Goal: Task Accomplishment & Management: Manage account settings

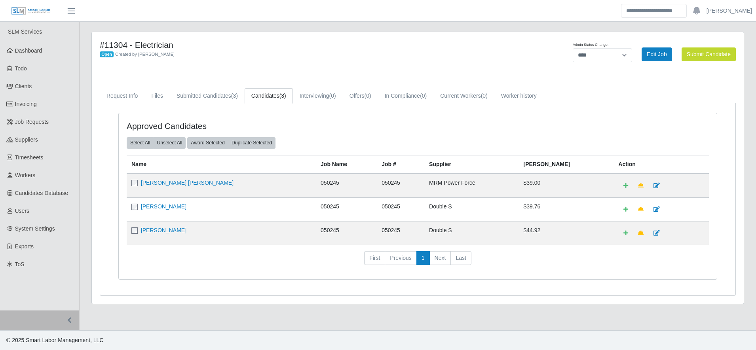
select select "****"
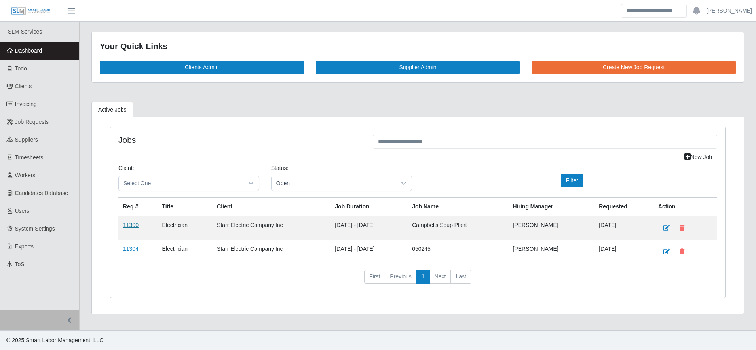
click at [129, 226] on link "11300" at bounding box center [130, 225] width 15 height 6
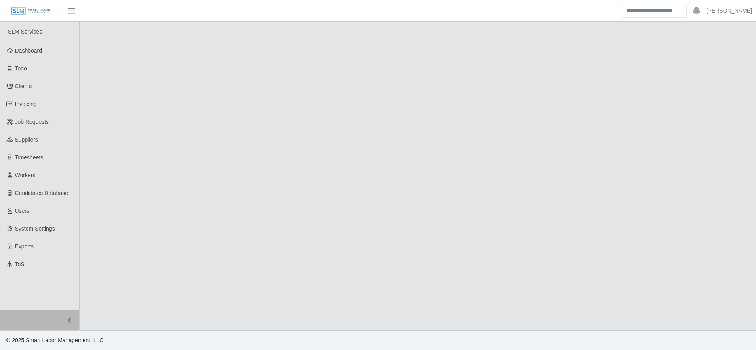
select select "****"
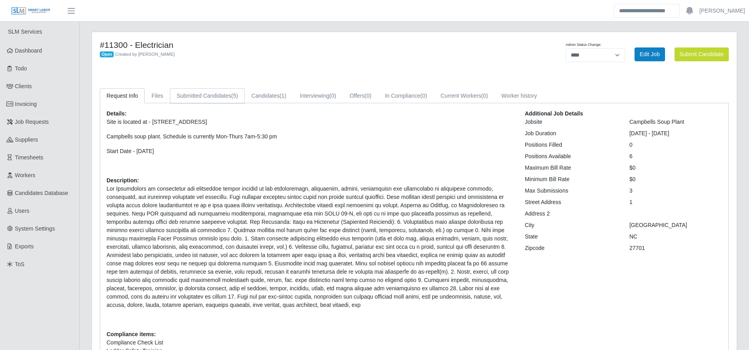
click at [219, 93] on link "Submitted Candidates (5)" at bounding box center [207, 95] width 75 height 15
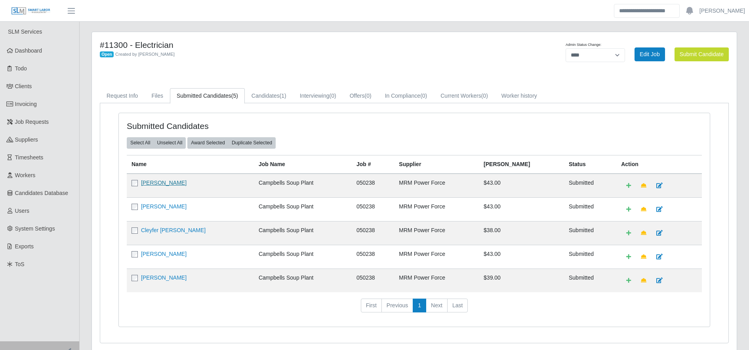
click at [154, 183] on link "Raul Flores" at bounding box center [164, 183] width 46 height 6
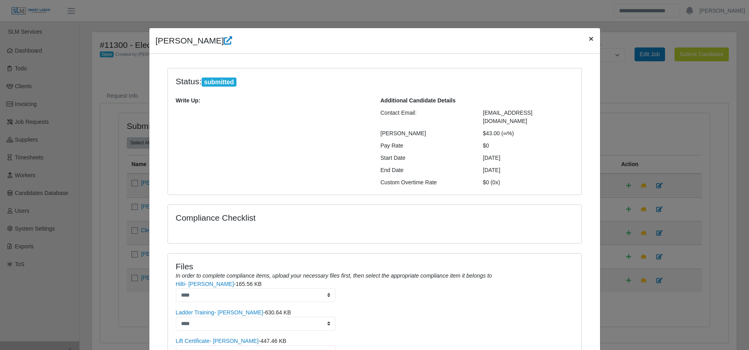
click at [588, 37] on span "×" at bounding box center [590, 38] width 5 height 9
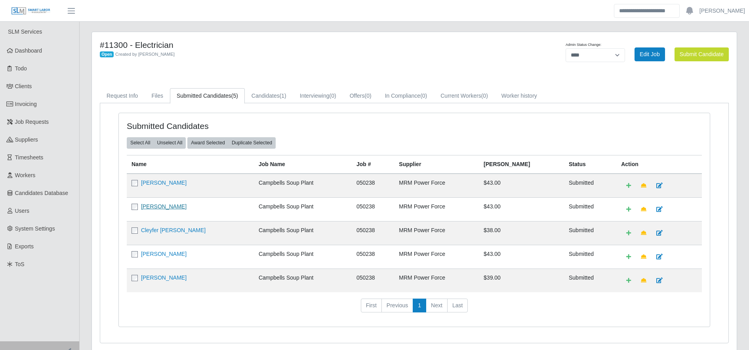
click at [160, 206] on link "Pedro Capo" at bounding box center [164, 207] width 46 height 6
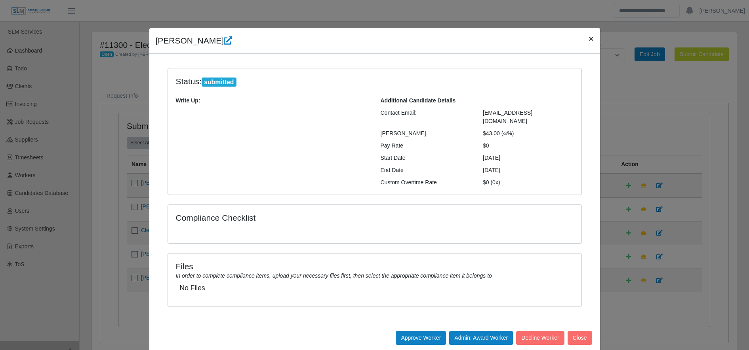
click at [586, 35] on div "Pedro Capo ×" at bounding box center [374, 41] width 451 height 26
click at [588, 35] on span "×" at bounding box center [590, 38] width 5 height 9
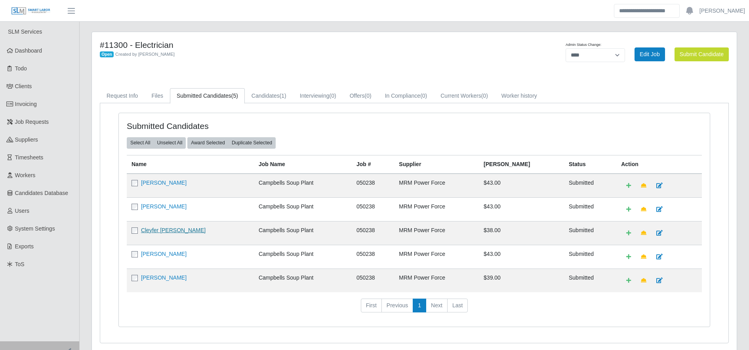
click at [151, 232] on link "Cleyfer [PERSON_NAME]" at bounding box center [173, 230] width 65 height 6
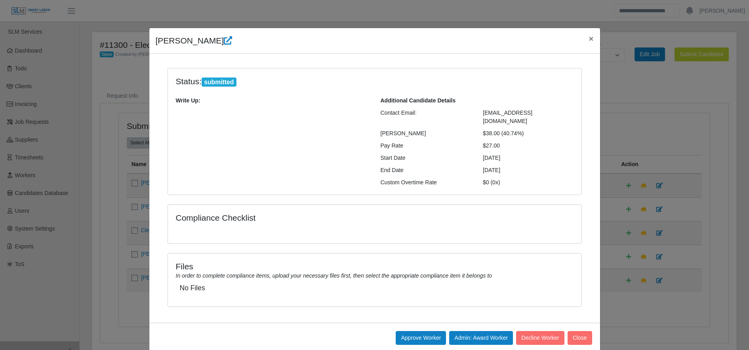
scroll to position [6, 0]
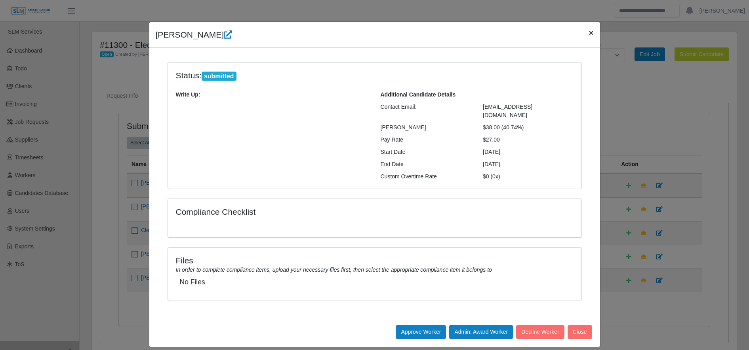
click at [588, 34] on span "×" at bounding box center [590, 32] width 5 height 9
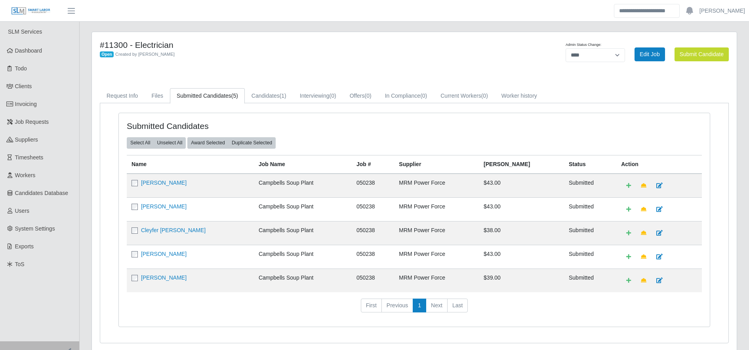
click at [584, 33] on div "#11300 - Electrician Open Created by Gary Conner Admin Status Change: ******* *…" at bounding box center [414, 192] width 645 height 320
click at [144, 253] on link "Raul Flores" at bounding box center [164, 254] width 46 height 6
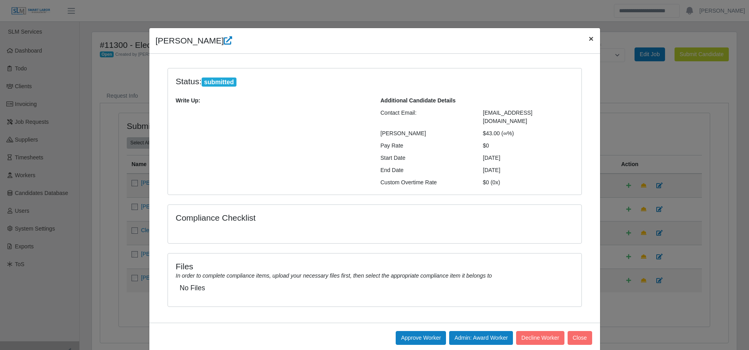
click at [588, 41] on span "×" at bounding box center [590, 38] width 5 height 9
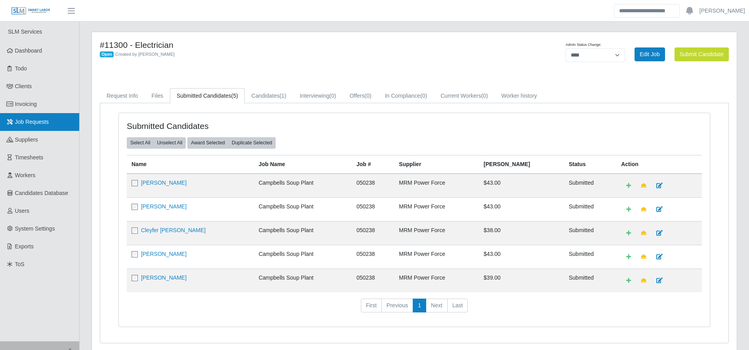
click at [54, 126] on link "Job Requests" at bounding box center [39, 122] width 79 height 18
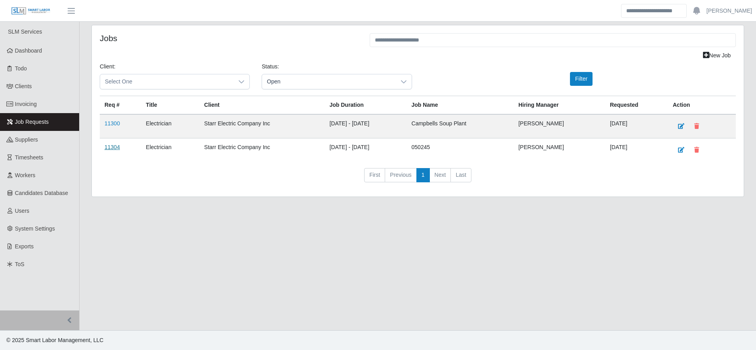
click at [114, 147] on link "11304" at bounding box center [112, 147] width 15 height 6
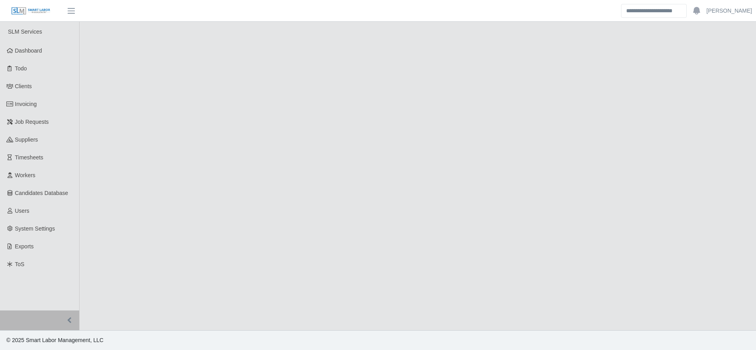
select select "****"
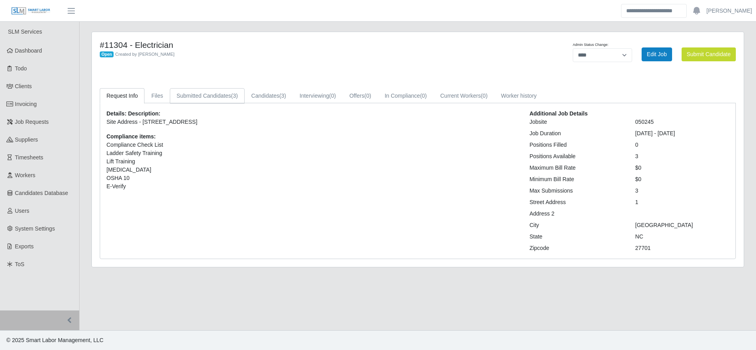
click at [216, 91] on link "Submitted Candidates (3)" at bounding box center [207, 95] width 75 height 15
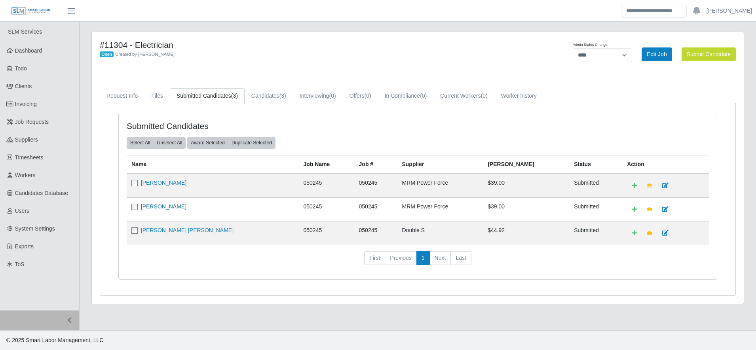
click at [156, 208] on link "[PERSON_NAME]" at bounding box center [164, 207] width 46 height 6
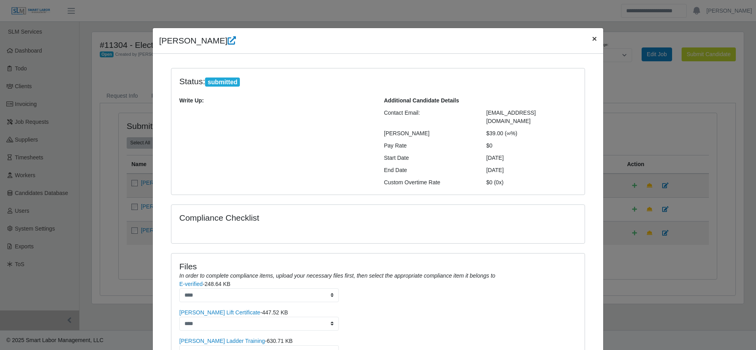
click at [592, 34] on span "×" at bounding box center [594, 38] width 5 height 9
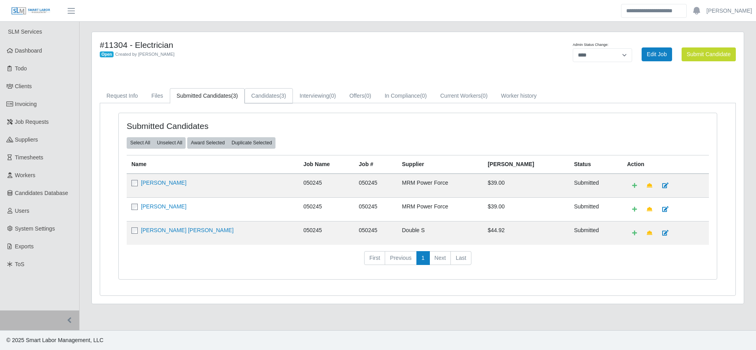
click at [266, 95] on link "Candidates (3)" at bounding box center [269, 95] width 48 height 15
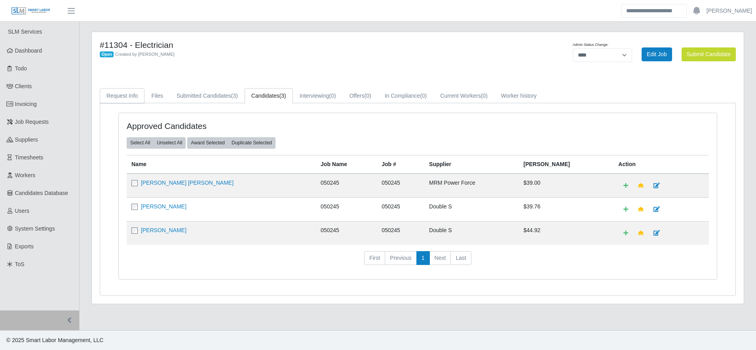
click at [124, 101] on link "Request Info" at bounding box center [122, 95] width 45 height 15
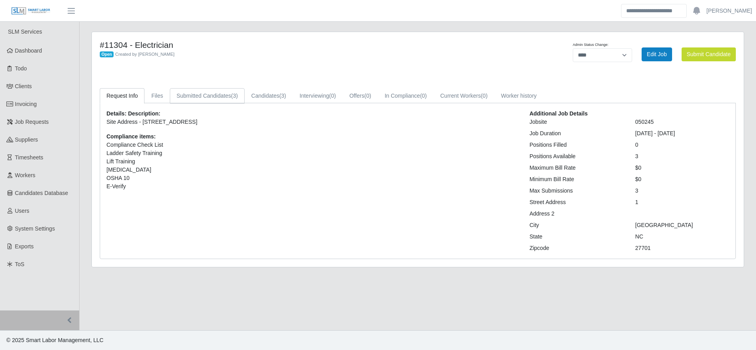
click at [199, 96] on link "Submitted Candidates (3)" at bounding box center [207, 95] width 75 height 15
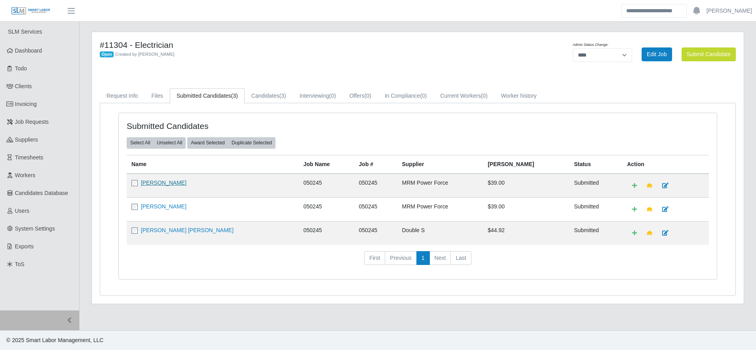
click at [179, 184] on link "Carlos Lopez Cruz" at bounding box center [164, 183] width 46 height 6
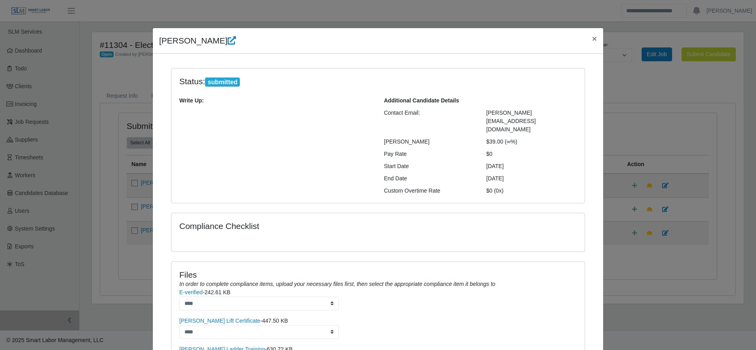
scroll to position [0, 0]
click at [194, 289] on link "E-verified" at bounding box center [190, 292] width 23 height 6
click at [592, 36] on span "×" at bounding box center [594, 38] width 5 height 9
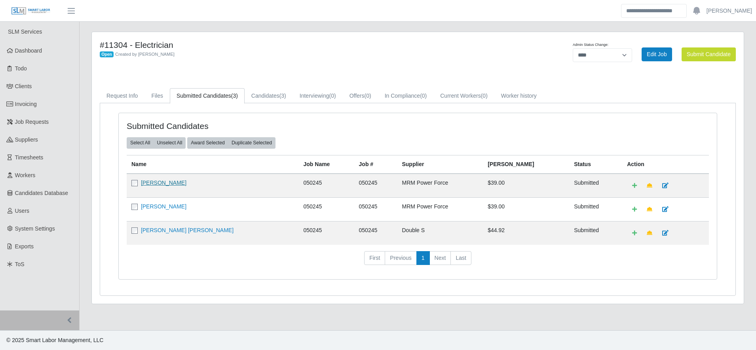
click at [155, 186] on link "Carlos Lopez Cruz" at bounding box center [164, 183] width 46 height 6
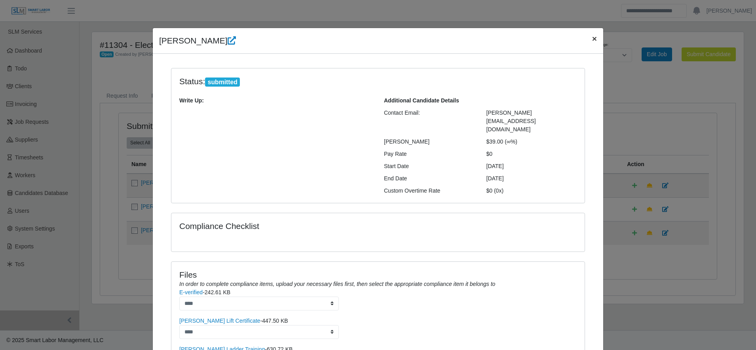
click at [593, 43] on span "×" at bounding box center [594, 38] width 5 height 9
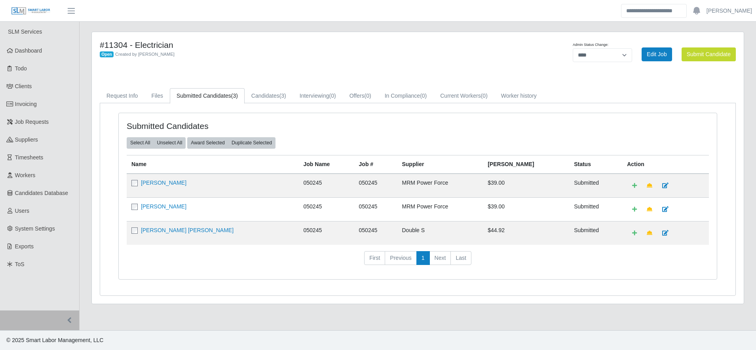
click at [177, 235] on td "Miguel Alejandro Bayuelo Gonzalez" at bounding box center [213, 233] width 172 height 24
click at [187, 230] on link "Miguel Alejandro Bayuelo Gonzalez" at bounding box center [187, 230] width 93 height 6
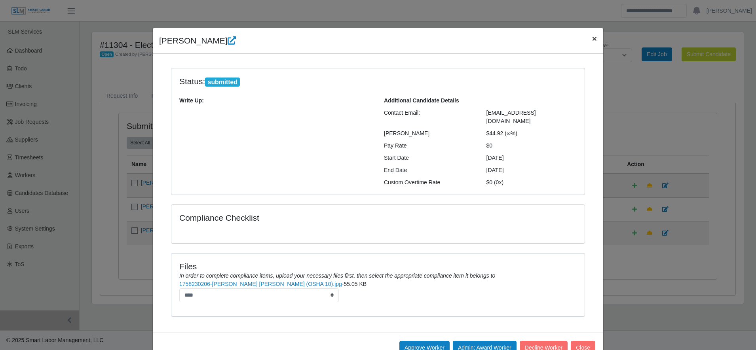
click at [588, 44] on button "×" at bounding box center [594, 38] width 17 height 21
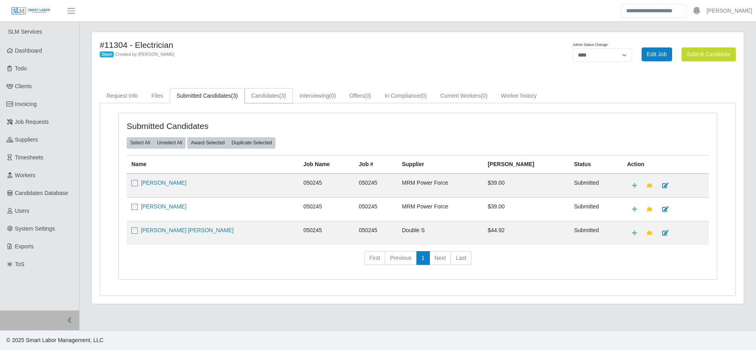
click at [269, 99] on link "Candidates (3)" at bounding box center [269, 95] width 48 height 15
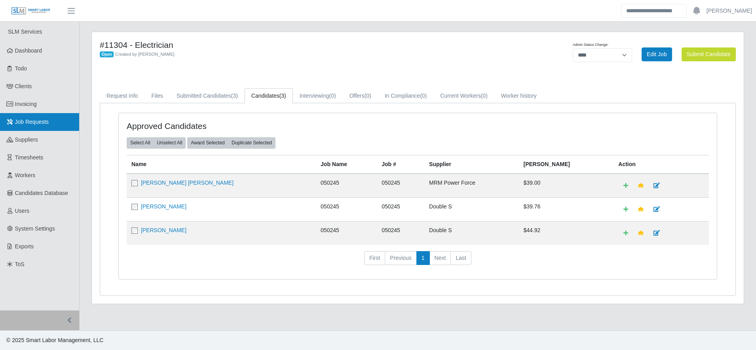
click at [39, 122] on span "Job Requests" at bounding box center [32, 122] width 34 height 6
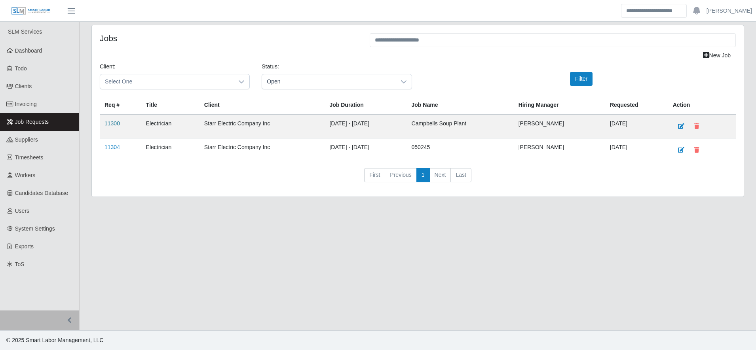
click at [118, 125] on link "11300" at bounding box center [112, 123] width 15 height 6
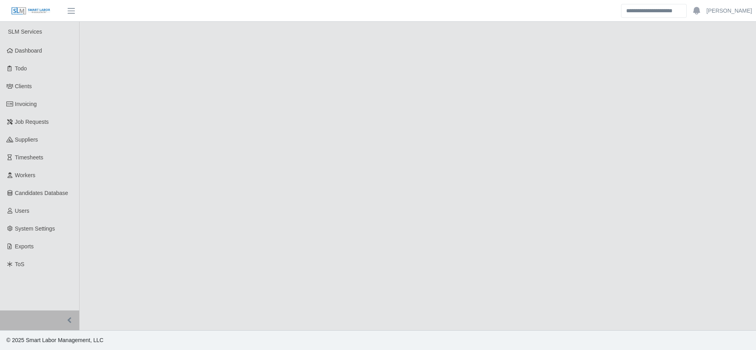
select select "****"
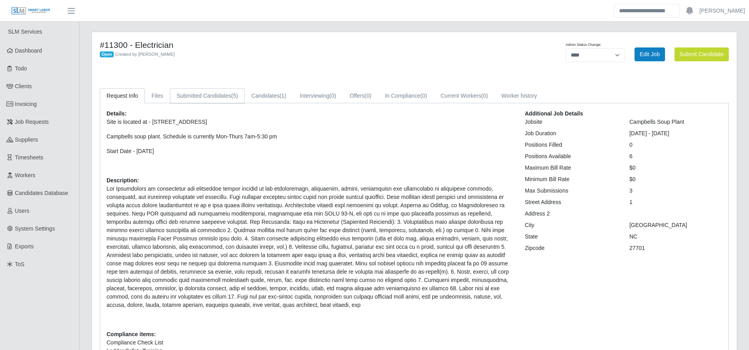
click at [221, 96] on link "Submitted Candidates (5)" at bounding box center [207, 95] width 75 height 15
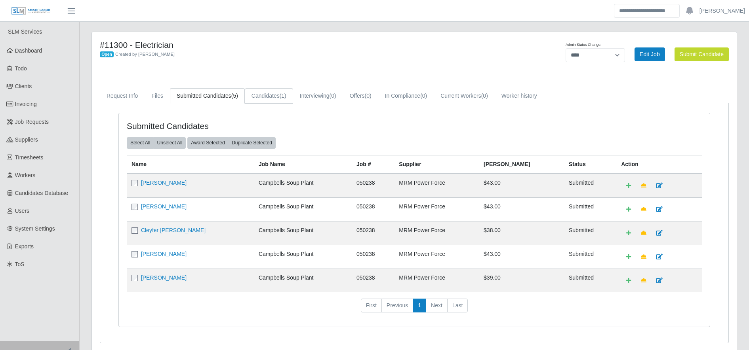
click at [255, 97] on link "Candidates (1)" at bounding box center [269, 95] width 48 height 15
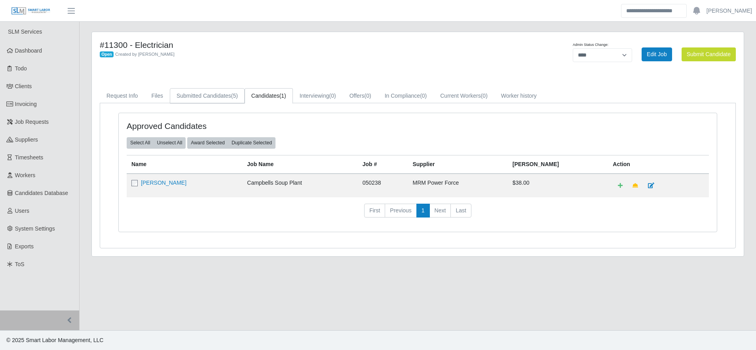
click at [219, 102] on link "Submitted Candidates (5)" at bounding box center [207, 95] width 75 height 15
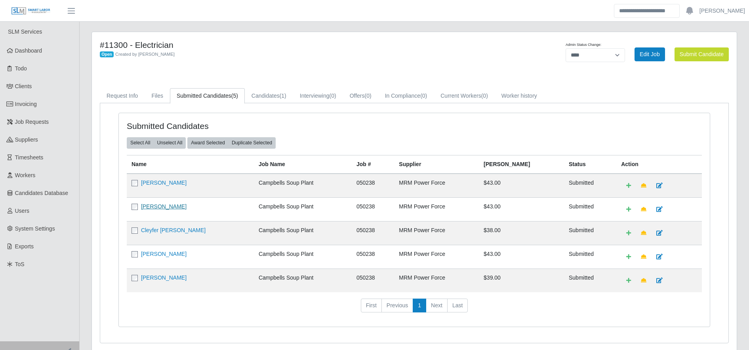
click at [163, 209] on link "Pedro Capo" at bounding box center [164, 207] width 46 height 6
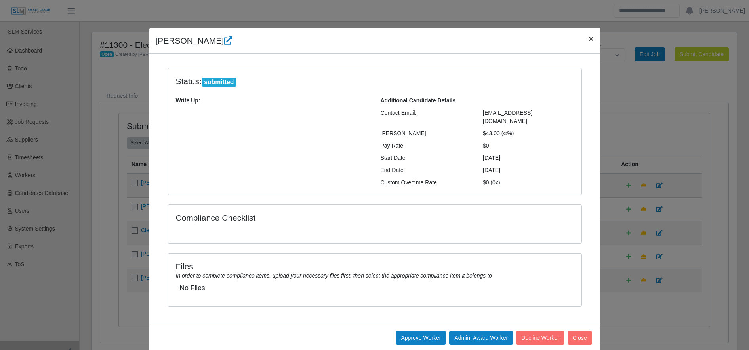
click at [582, 37] on button "×" at bounding box center [590, 38] width 17 height 21
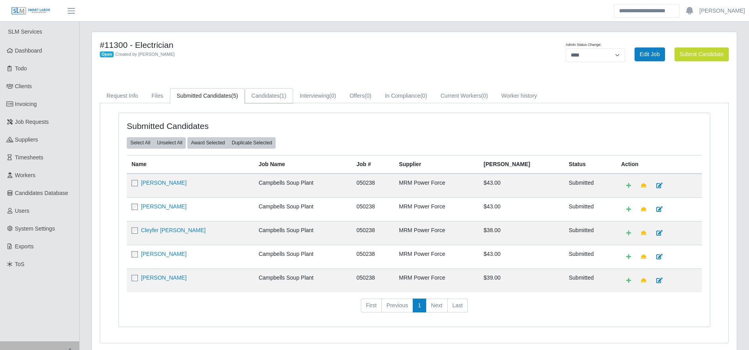
click at [269, 90] on link "Candidates (1)" at bounding box center [269, 95] width 48 height 15
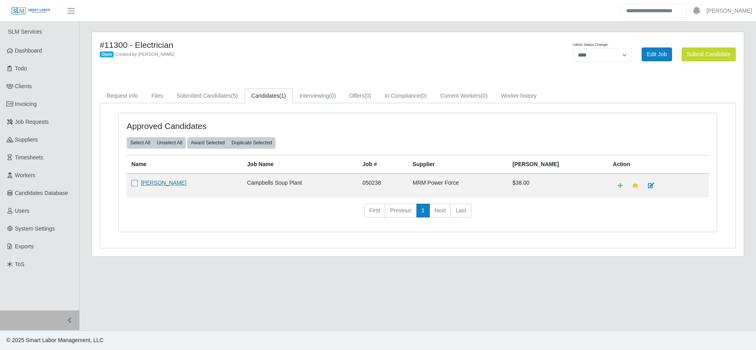
click at [157, 184] on link "Kevin Lopez" at bounding box center [164, 183] width 46 height 6
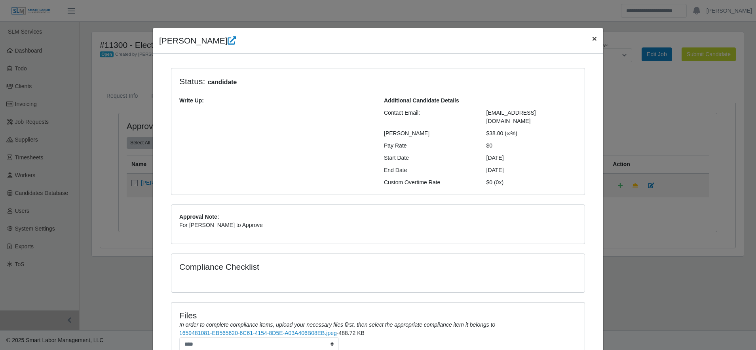
click at [597, 31] on button "×" at bounding box center [594, 38] width 17 height 21
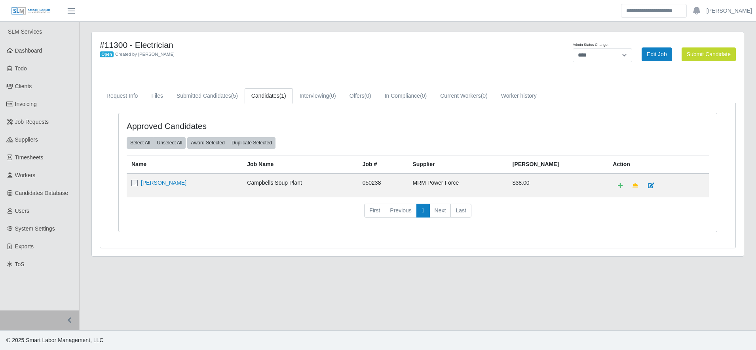
click at [590, 38] on div "#11300 - Electrician Open Created by Gary Conner Admin Status Change: ******* *…" at bounding box center [418, 144] width 652 height 225
click at [49, 128] on link "Job Requests" at bounding box center [39, 122] width 79 height 18
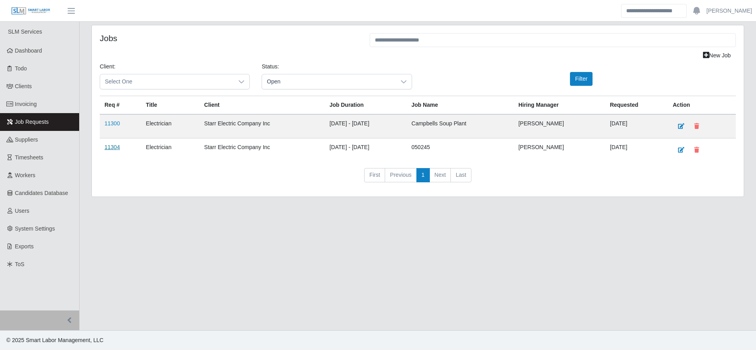
click at [112, 146] on link "11304" at bounding box center [112, 147] width 15 height 6
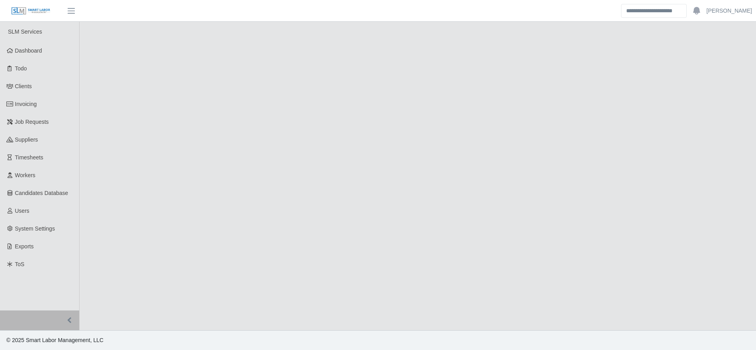
select select "****"
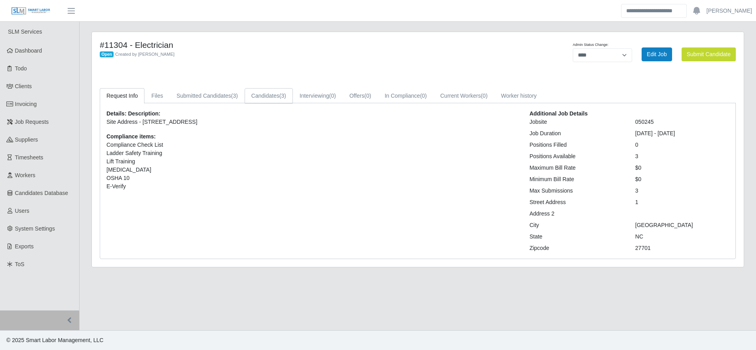
click at [257, 97] on link "Candidates (3)" at bounding box center [269, 95] width 48 height 15
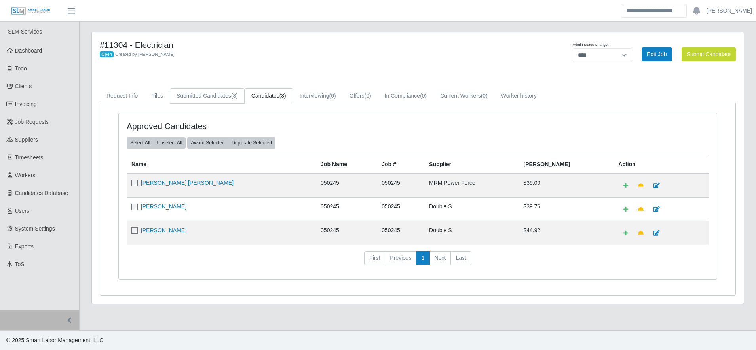
click at [195, 90] on link "Submitted Candidates (3)" at bounding box center [207, 95] width 75 height 15
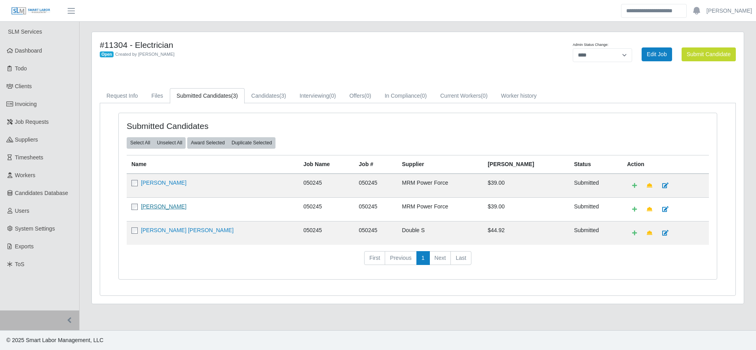
click at [151, 207] on link "[PERSON_NAME]" at bounding box center [164, 207] width 46 height 6
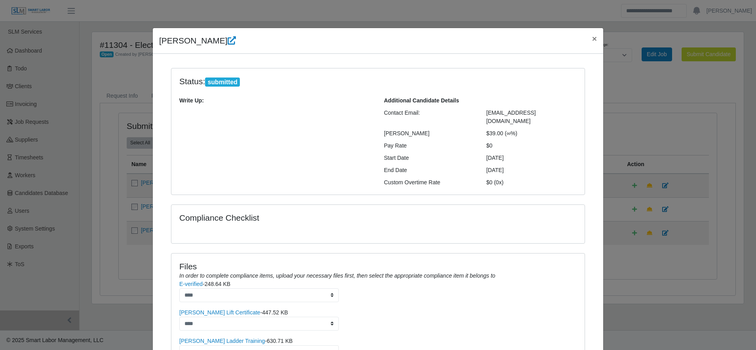
scroll to position [101, 0]
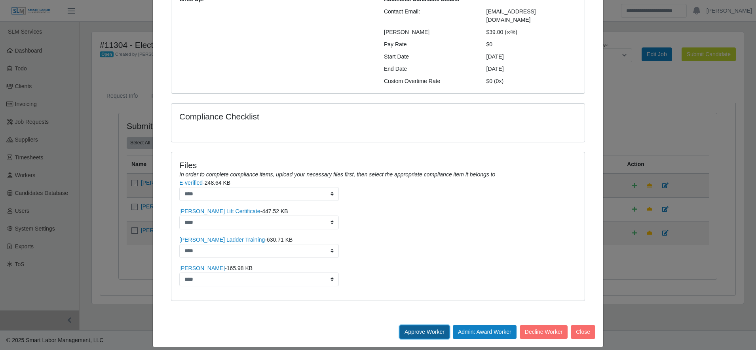
click at [401, 326] on button "Approve Worker" at bounding box center [425, 333] width 50 height 14
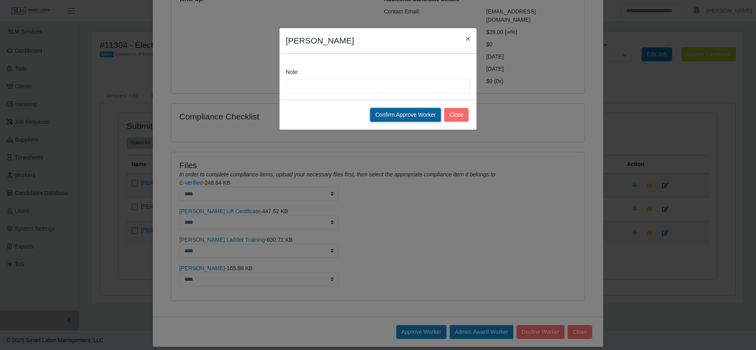
click at [378, 116] on button "Confirm Approve Worker" at bounding box center [405, 115] width 71 height 14
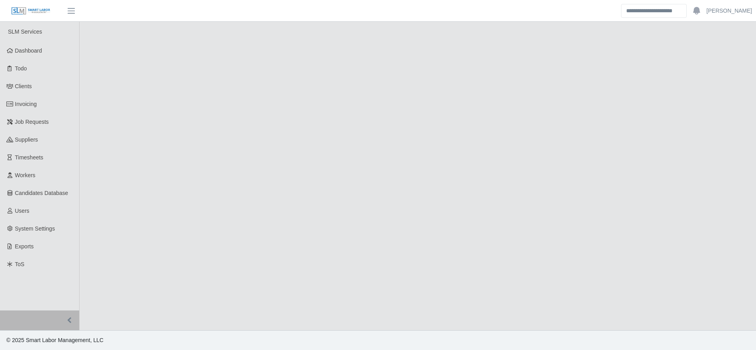
select select "****"
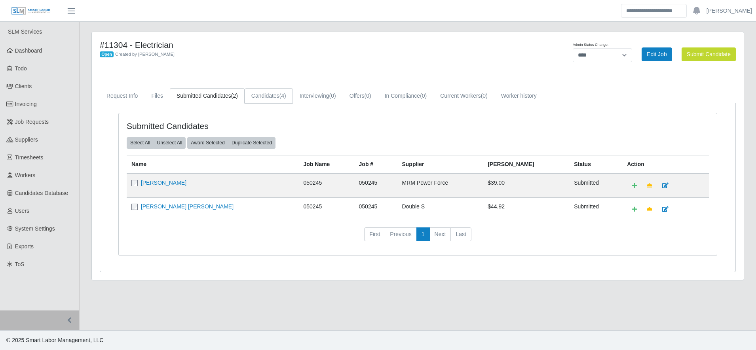
click at [259, 94] on link "Candidates (4)" at bounding box center [269, 95] width 48 height 15
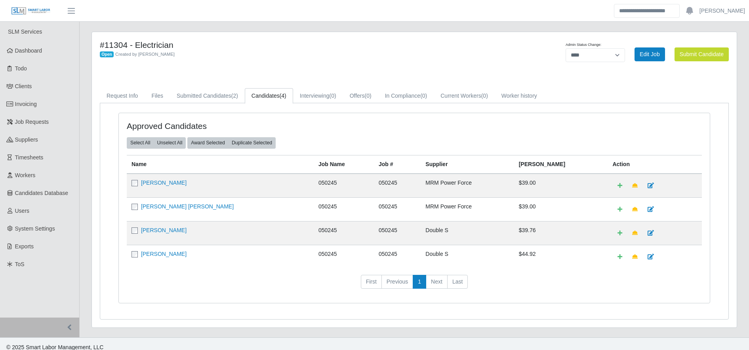
click at [236, 48] on h4 "#11304 - Electrician" at bounding box center [281, 45] width 362 height 10
click at [52, 122] on link "Job Requests" at bounding box center [39, 122] width 79 height 18
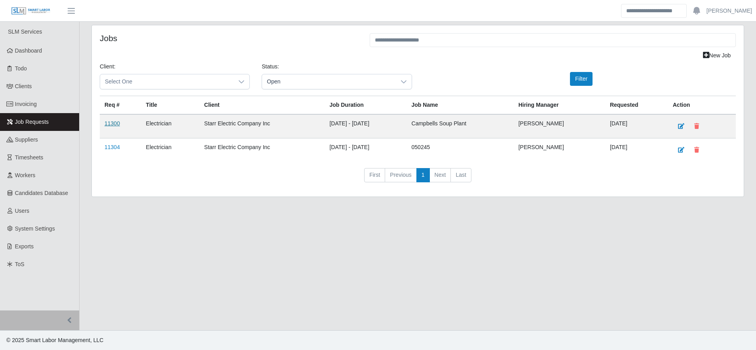
click at [110, 124] on link "11300" at bounding box center [112, 123] width 15 height 6
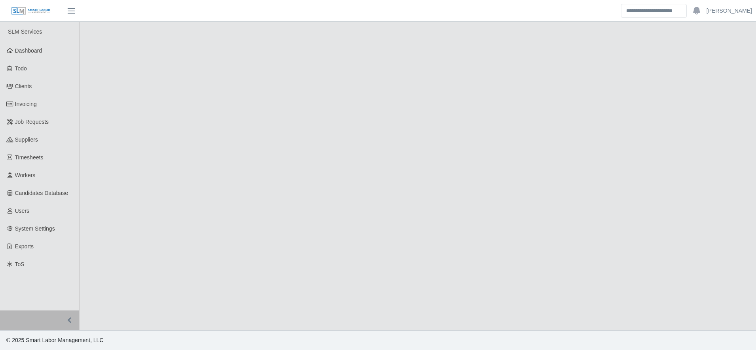
select select "****"
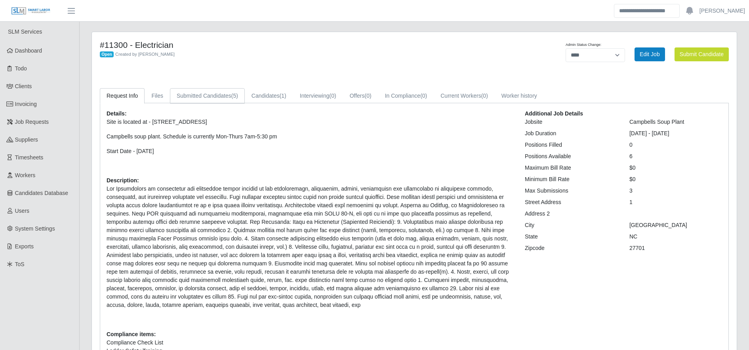
click at [221, 101] on link "Submitted Candidates (5)" at bounding box center [207, 95] width 75 height 15
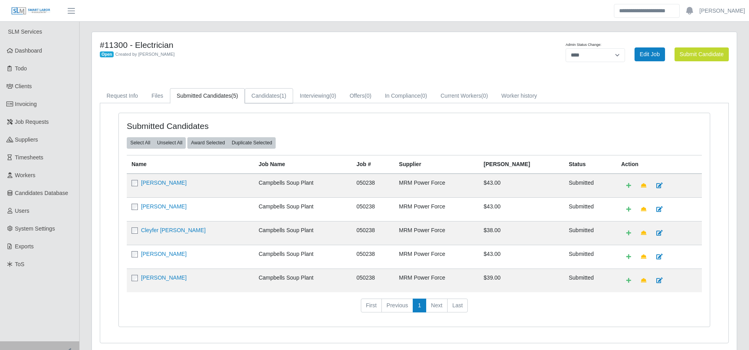
click at [262, 100] on link "Candidates (1)" at bounding box center [269, 95] width 48 height 15
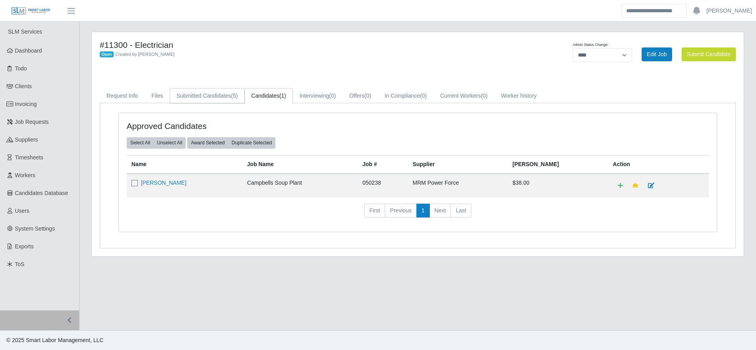
click at [226, 95] on link "Submitted Candidates (5)" at bounding box center [207, 95] width 75 height 15
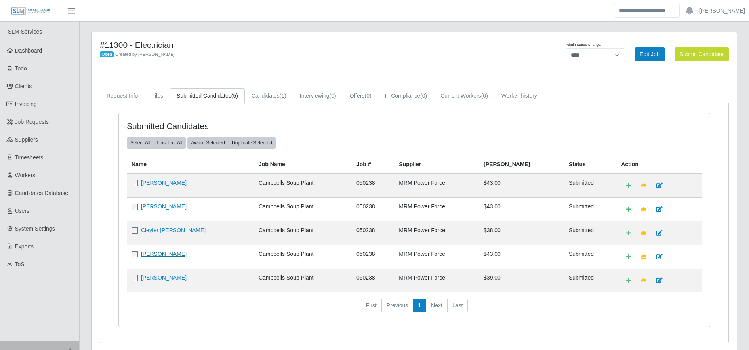
click at [158, 253] on link "[PERSON_NAME]" at bounding box center [164, 254] width 46 height 6
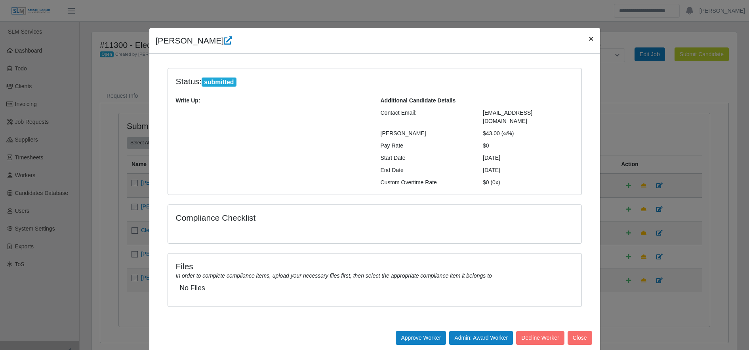
click at [588, 39] on button "×" at bounding box center [590, 38] width 17 height 21
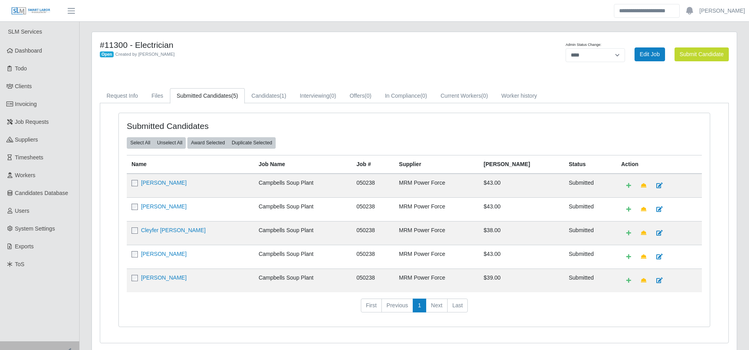
click at [588, 39] on div "#11300 - Electrician Open Created by Gary Conner Admin Status Change: ******* *…" at bounding box center [414, 192] width 645 height 320
click at [192, 231] on link "Cleyfer Alegria Hernandez" at bounding box center [173, 230] width 65 height 6
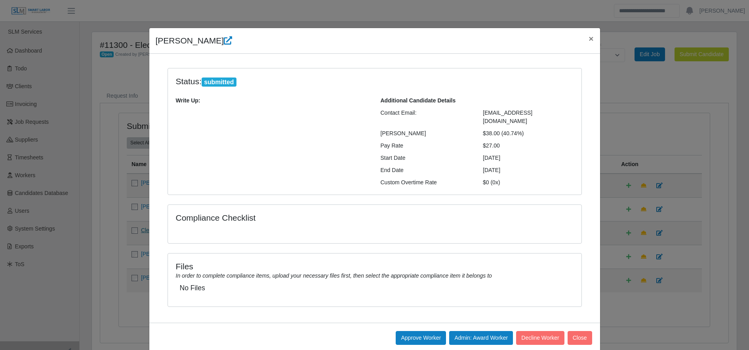
scroll to position [6, 0]
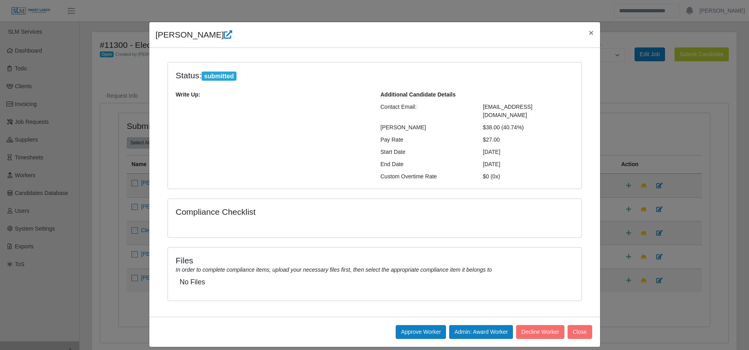
click at [588, 36] on span "×" at bounding box center [590, 32] width 5 height 9
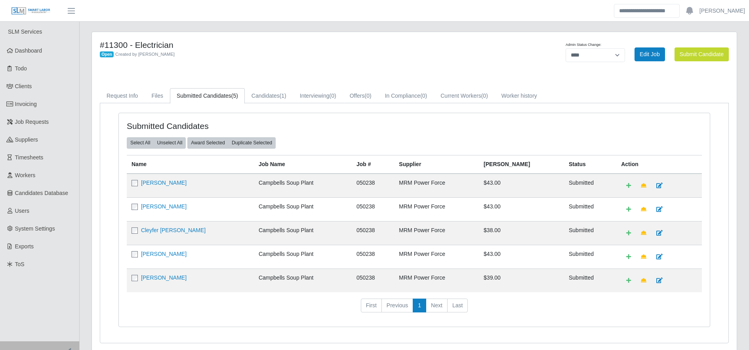
click at [584, 32] on div "#11300 - Electrician Open Created by Gary Conner Admin Status Change: ******* *…" at bounding box center [414, 192] width 645 height 320
drag, startPoint x: 143, startPoint y: 179, endPoint x: 147, endPoint y: 183, distance: 5.1
click at [147, 183] on td "Raul Flores" at bounding box center [190, 186] width 127 height 24
click at [147, 183] on link "Raul Flores" at bounding box center [164, 183] width 46 height 6
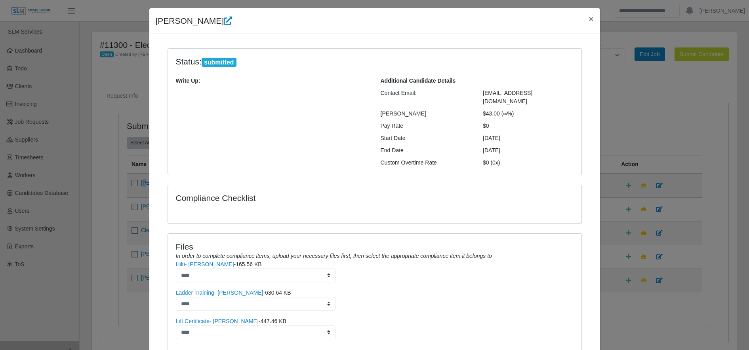
scroll to position [0, 0]
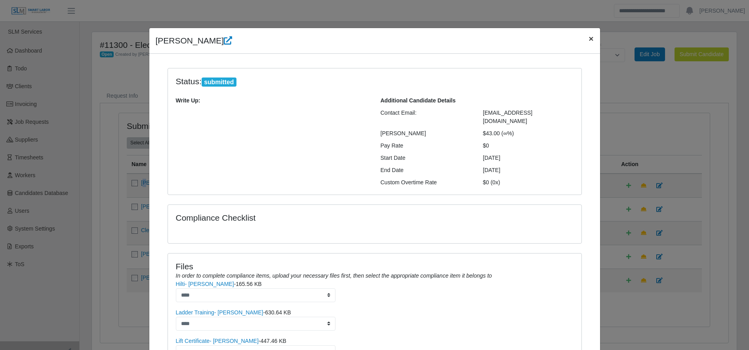
click at [588, 39] on span "×" at bounding box center [590, 38] width 5 height 9
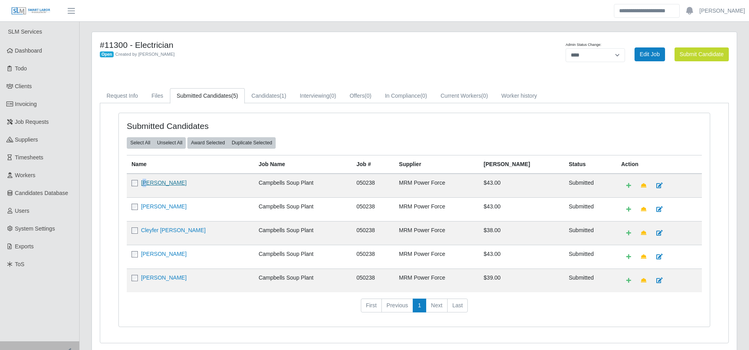
click at [149, 183] on link "Raul Flores" at bounding box center [164, 183] width 46 height 6
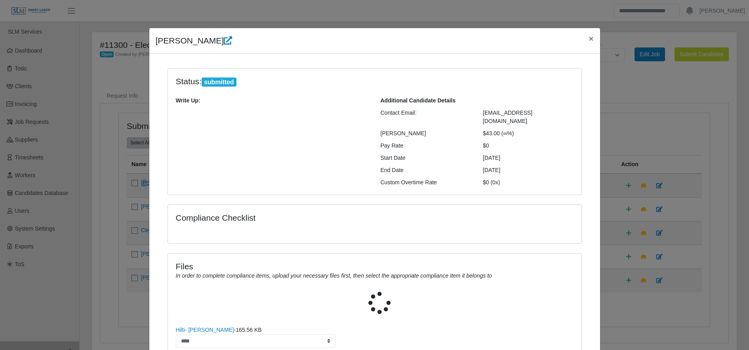
scroll to position [73, 0]
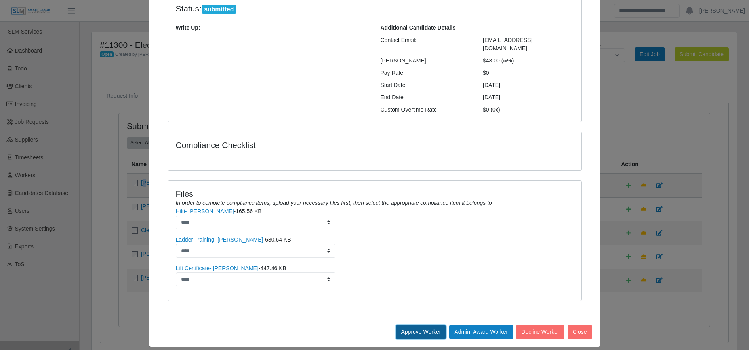
click at [413, 329] on button "Approve Worker" at bounding box center [421, 333] width 50 height 14
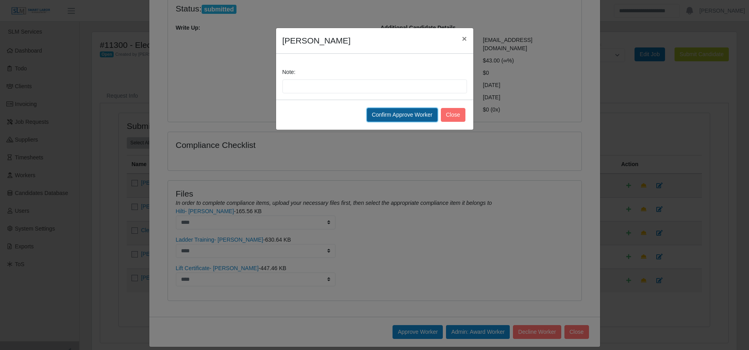
click at [402, 110] on button "Confirm Approve Worker" at bounding box center [402, 115] width 71 height 14
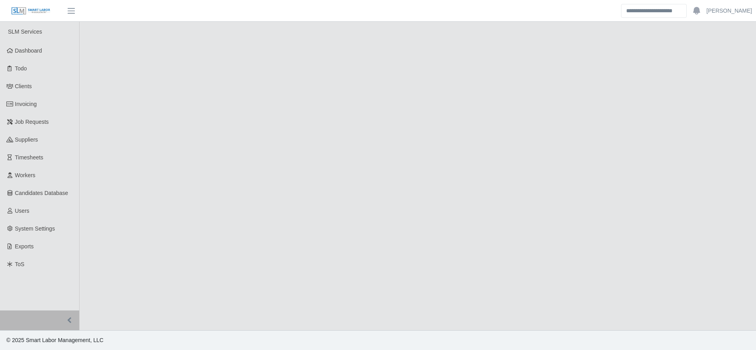
select select "****"
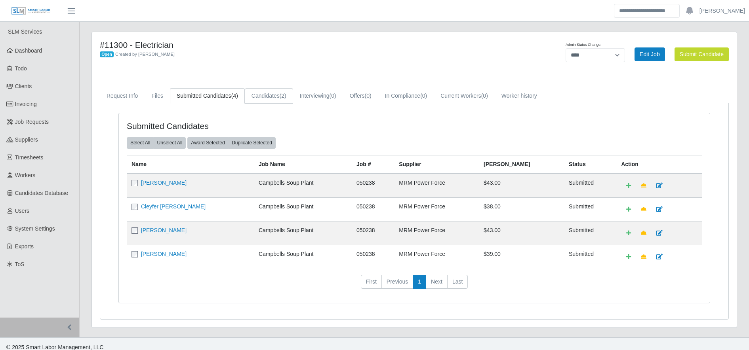
click at [263, 93] on link "Candidates (2)" at bounding box center [269, 95] width 48 height 15
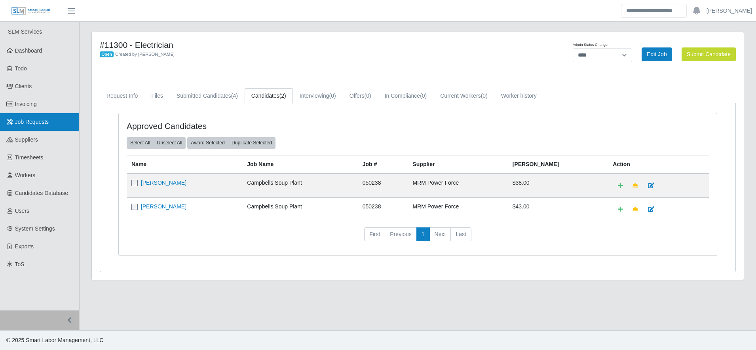
click at [63, 126] on link "Job Requests" at bounding box center [39, 122] width 79 height 18
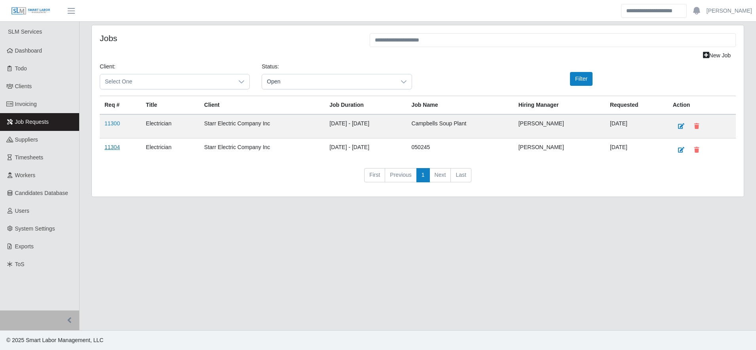
click at [112, 148] on link "11304" at bounding box center [112, 147] width 15 height 6
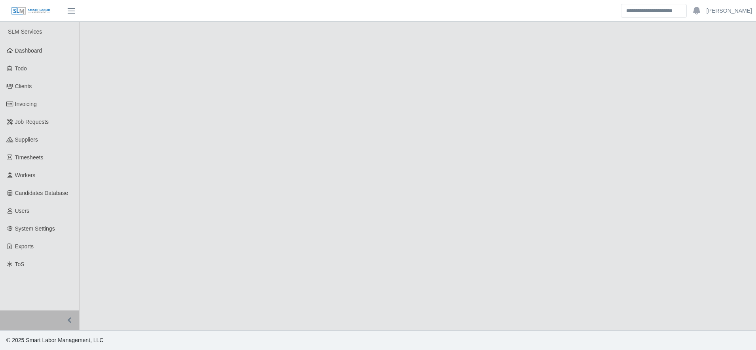
select select "****"
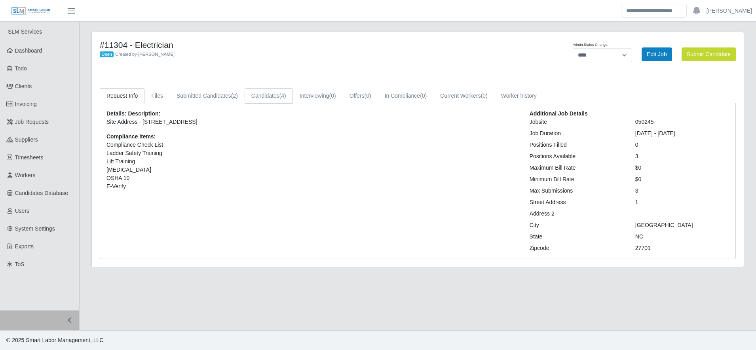
click at [270, 94] on link "Candidates (4)" at bounding box center [269, 95] width 48 height 15
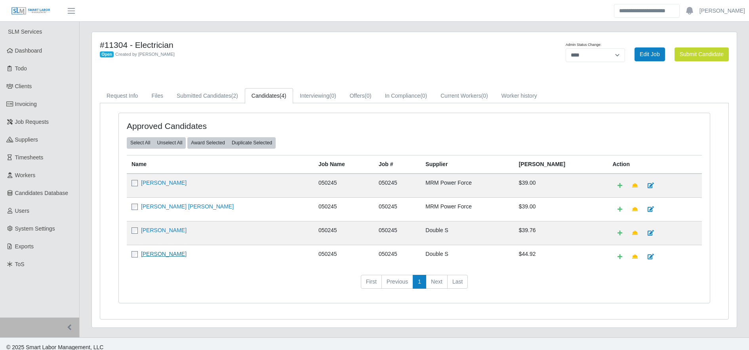
click at [175, 251] on link "[PERSON_NAME]" at bounding box center [164, 254] width 46 height 6
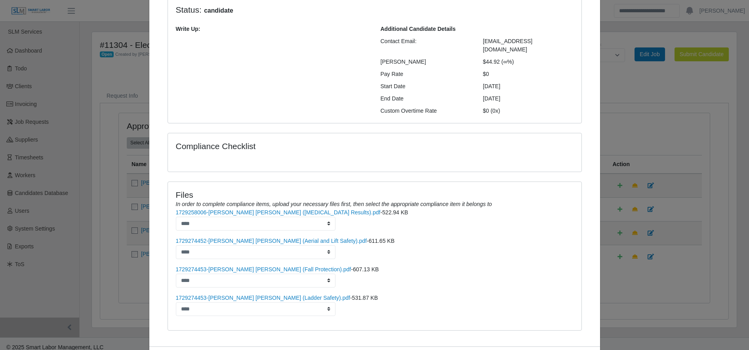
scroll to position [72, 0]
click at [626, 283] on div "Jose Nahum Moya × Status: candidate Write Up: Additional Candidate Details Cont…" at bounding box center [374, 175] width 749 height 350
click at [86, 228] on div "Jose Nahum Moya × Status: candidate Write Up: Additional Candidate Details Cont…" at bounding box center [374, 175] width 749 height 350
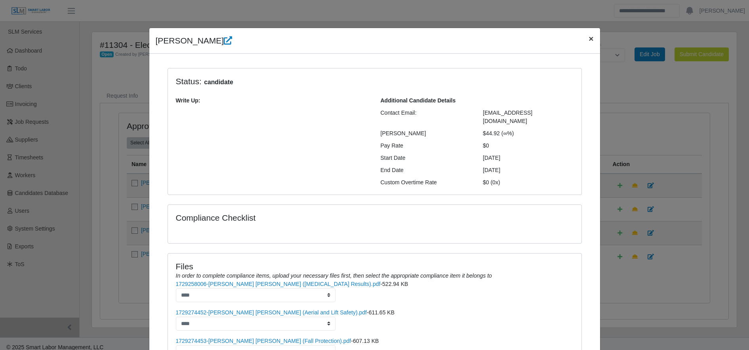
click at [582, 37] on button "×" at bounding box center [590, 38] width 17 height 21
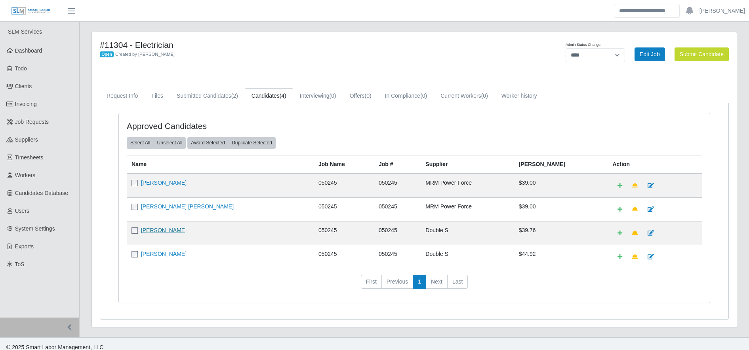
click at [171, 230] on link "Ramiro Villanueva Jr." at bounding box center [164, 230] width 46 height 6
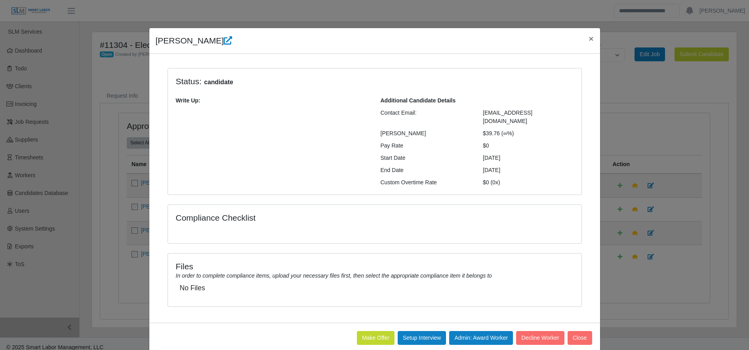
scroll to position [6, 0]
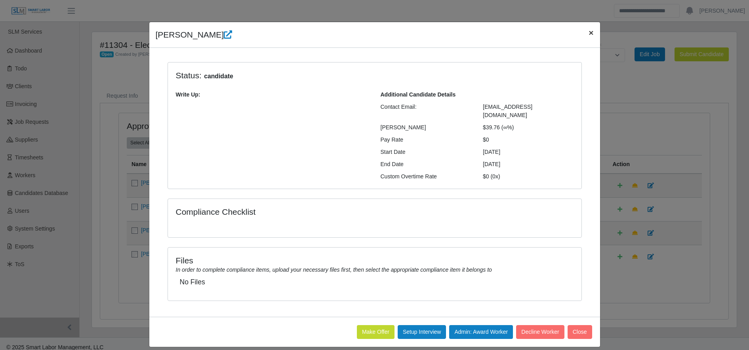
click at [582, 34] on button "×" at bounding box center [590, 32] width 17 height 21
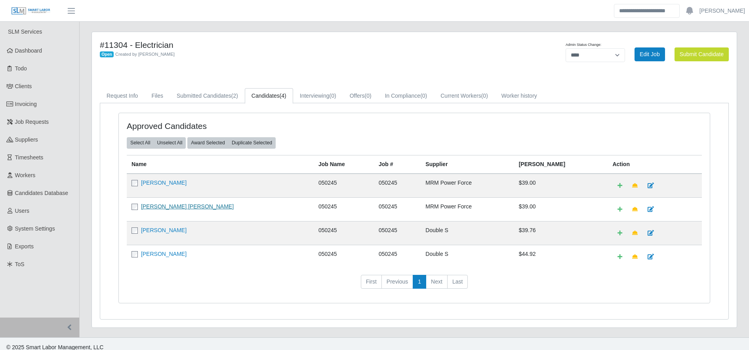
click at [172, 205] on link "Andy Daniel Martinez" at bounding box center [187, 207] width 93 height 6
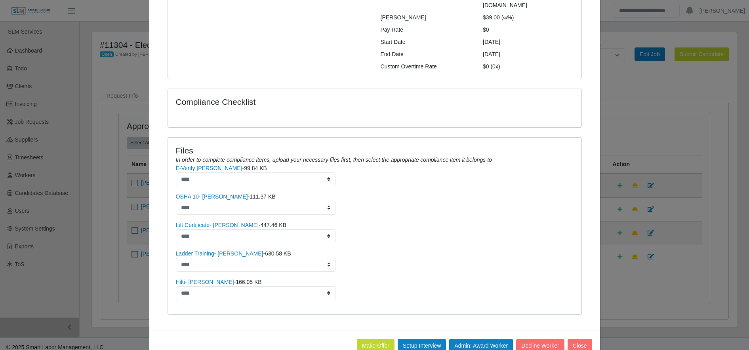
scroll to position [0, 0]
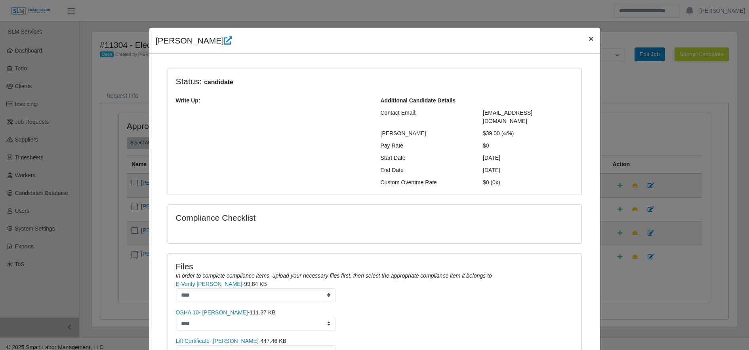
click at [588, 40] on span "×" at bounding box center [590, 38] width 5 height 9
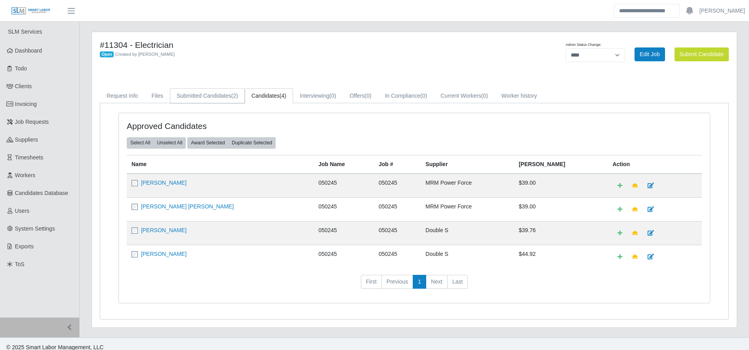
click at [207, 95] on link "Submitted Candidates (2)" at bounding box center [207, 95] width 75 height 15
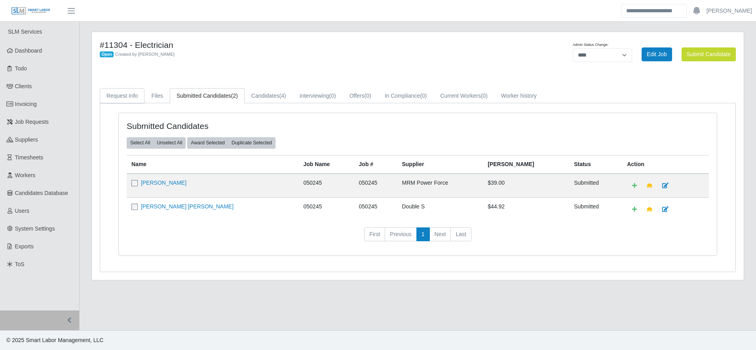
click at [134, 89] on link "Request Info" at bounding box center [122, 95] width 45 height 15
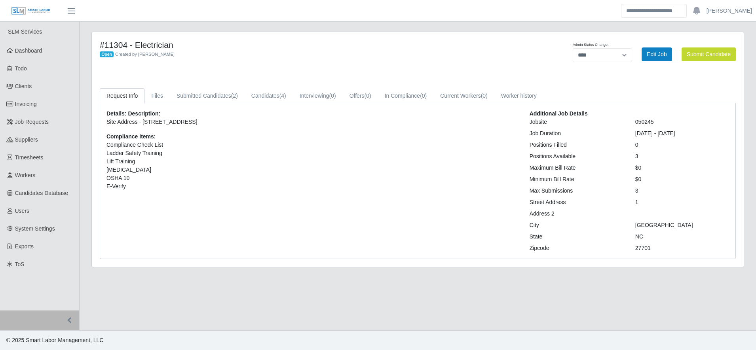
click at [308, 77] on div "#11304 - Electrician Open Created by Gary Conner Admin Status Change: ******* *…" at bounding box center [418, 149] width 652 height 235
click at [268, 100] on link "Candidates (4)" at bounding box center [269, 95] width 48 height 15
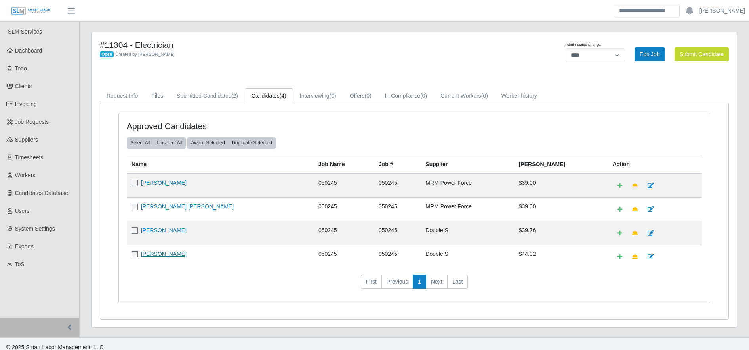
click at [152, 257] on link "Jose Nahum Moya" at bounding box center [164, 254] width 46 height 6
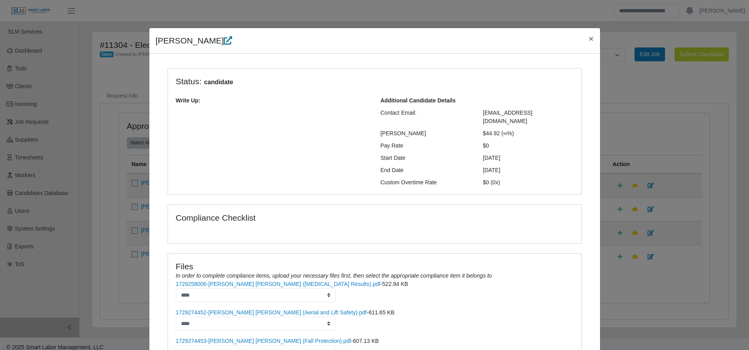
click at [224, 42] on icon at bounding box center [228, 40] width 8 height 8
click at [582, 40] on button "×" at bounding box center [590, 38] width 17 height 21
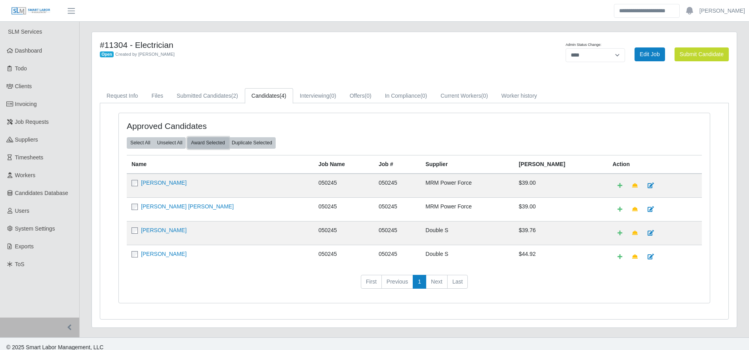
click at [207, 143] on button "Award Selected" at bounding box center [207, 142] width 41 height 11
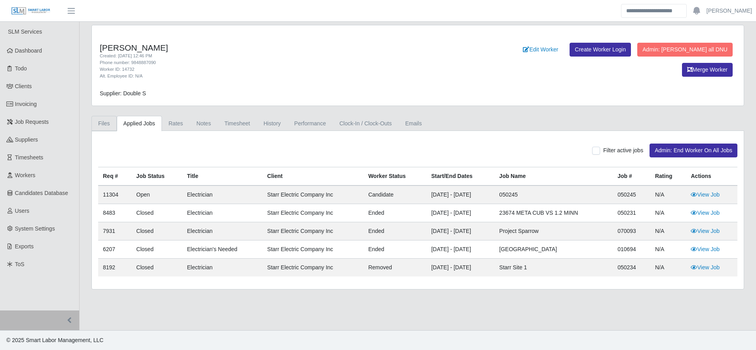
click at [105, 122] on link "Files" at bounding box center [103, 123] width 25 height 15
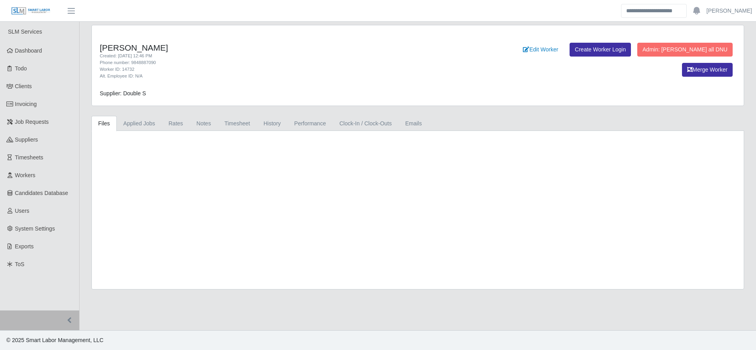
click at [105, 122] on link "Files" at bounding box center [103, 123] width 25 height 15
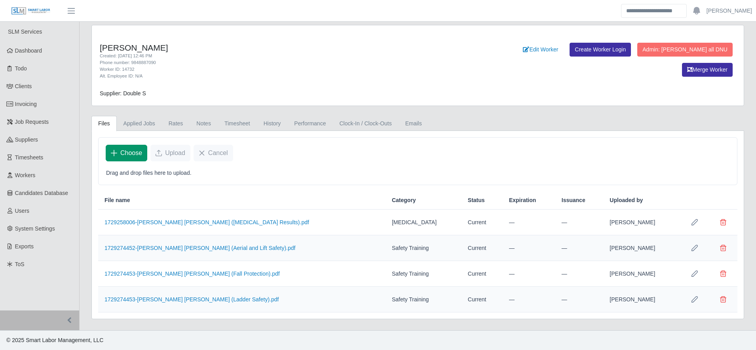
click at [128, 154] on span "Choose" at bounding box center [131, 154] width 22 height 10
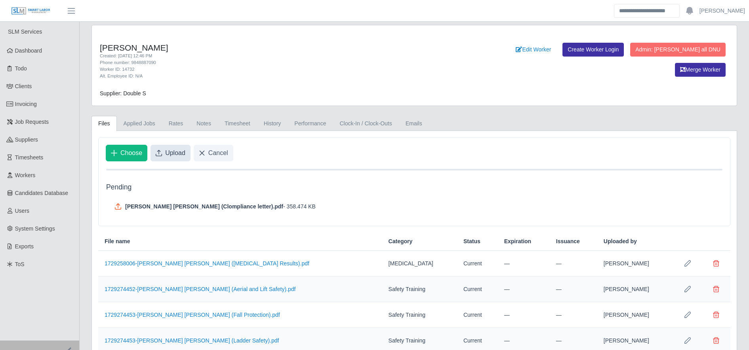
click at [175, 149] on span "Upload" at bounding box center [175, 154] width 20 height 10
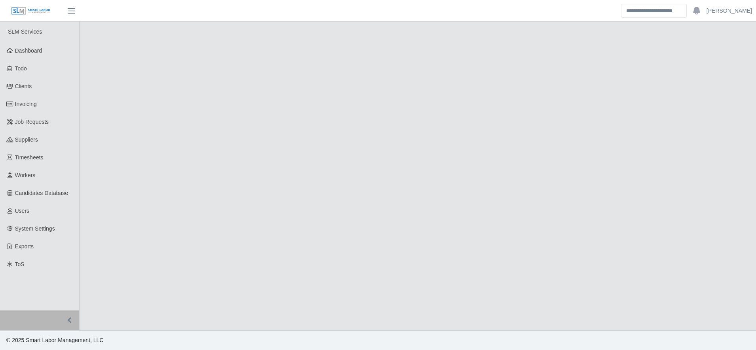
select select "****"
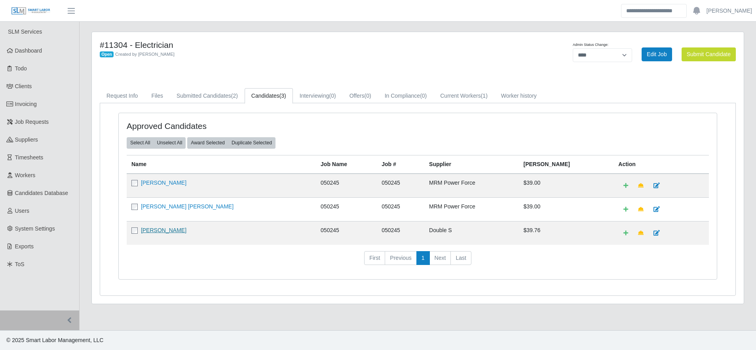
click at [186, 230] on link "Ramiro Villanueva Jr." at bounding box center [164, 230] width 46 height 6
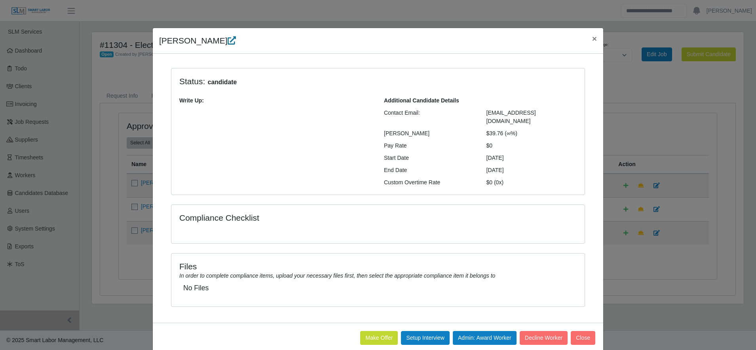
click at [236, 42] on icon at bounding box center [232, 40] width 8 height 8
click at [592, 40] on span "×" at bounding box center [594, 38] width 5 height 9
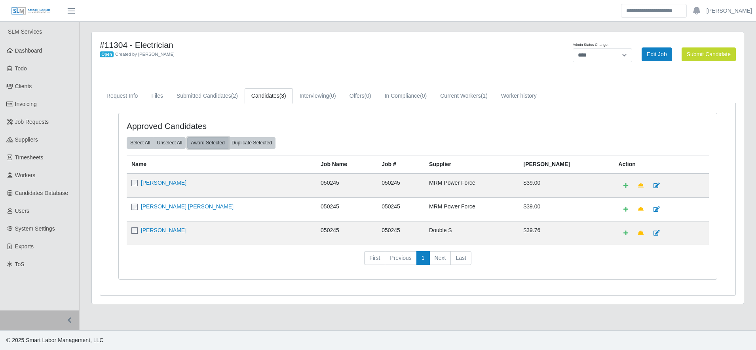
click at [200, 143] on button "Award Selected" at bounding box center [207, 142] width 41 height 11
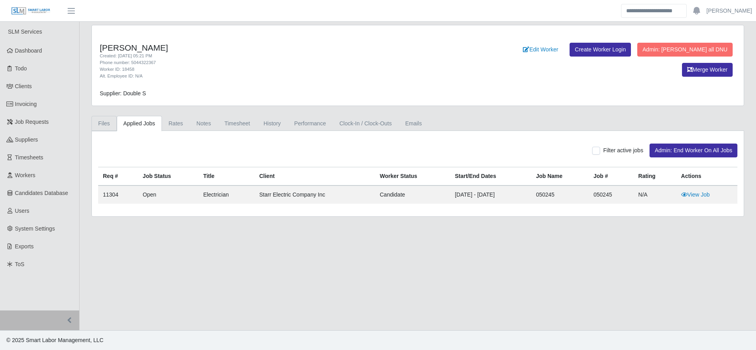
click at [101, 118] on link "Files" at bounding box center [103, 123] width 25 height 15
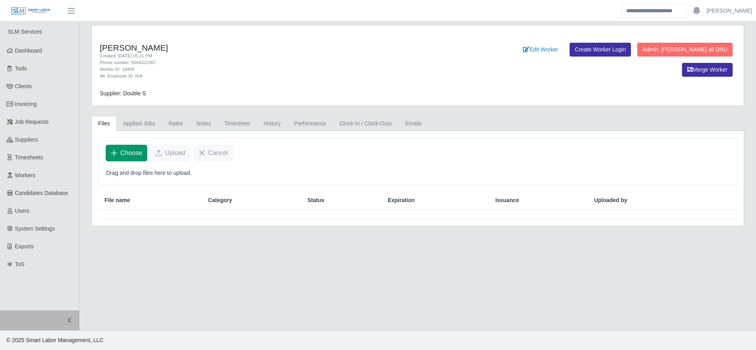
drag, startPoint x: 123, startPoint y: 162, endPoint x: 120, endPoint y: 157, distance: 5.7
click at [120, 157] on div "Choose Upload Cancel" at bounding box center [418, 153] width 639 height 31
click at [120, 157] on button "Choose" at bounding box center [127, 153] width 42 height 17
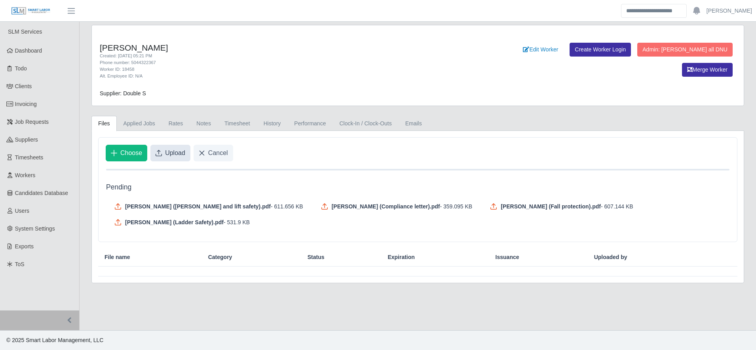
click at [174, 152] on span "Upload" at bounding box center [175, 154] width 20 height 10
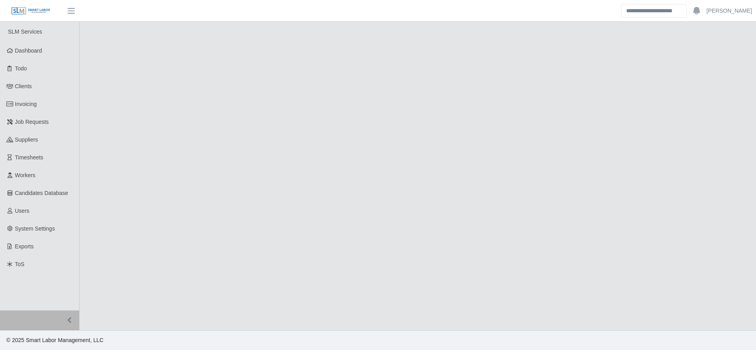
select select "****"
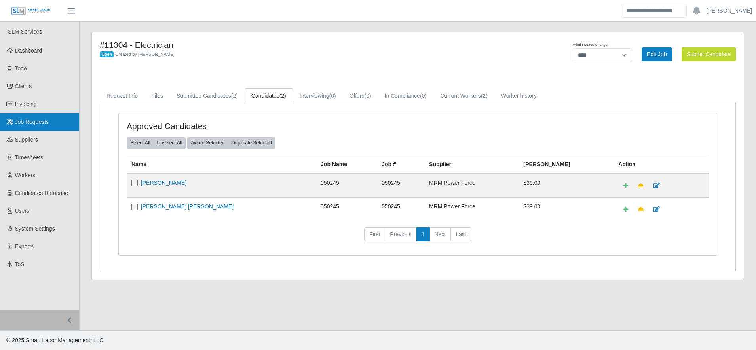
click at [58, 114] on link "Job Requests" at bounding box center [39, 122] width 79 height 18
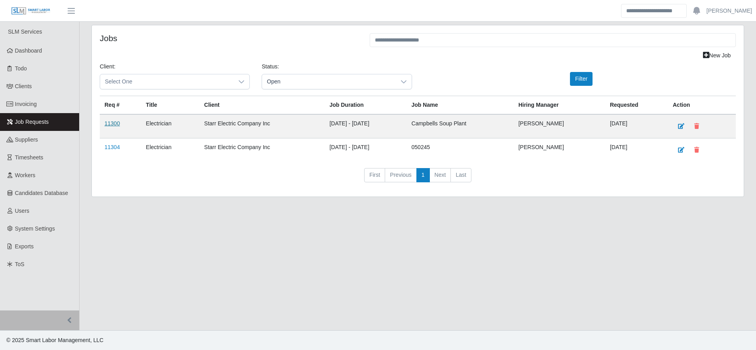
click at [116, 123] on link "11300" at bounding box center [112, 123] width 15 height 6
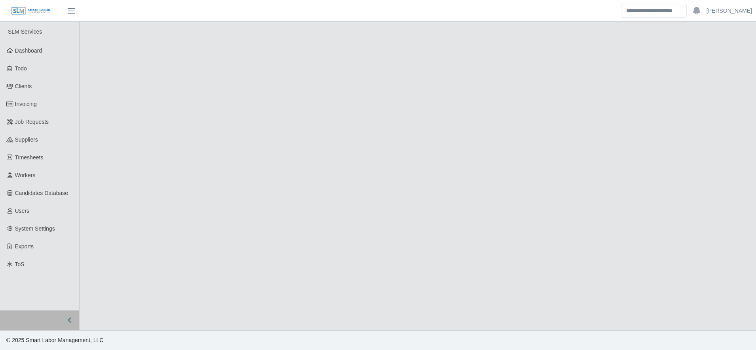
select select "****"
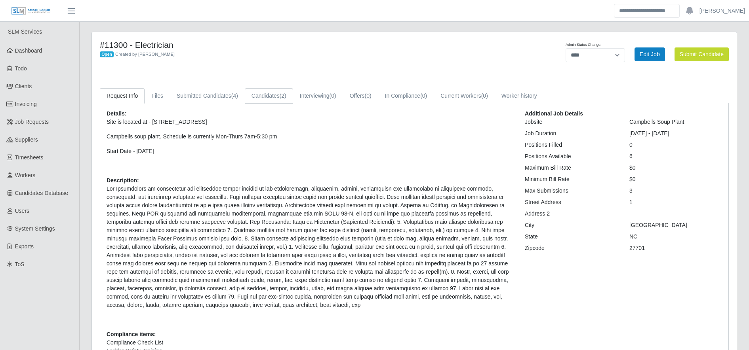
click at [281, 91] on link "Candidates (2)" at bounding box center [269, 95] width 48 height 15
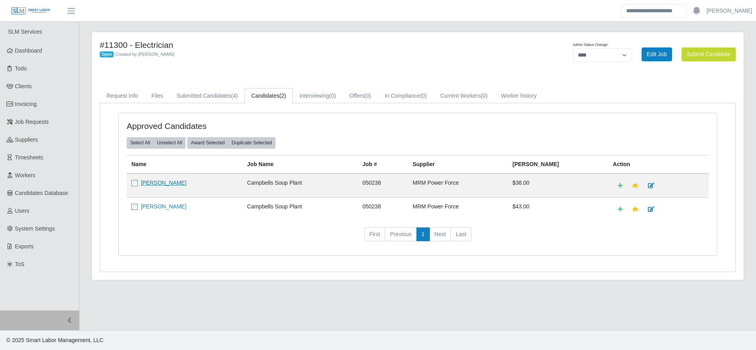
click at [158, 181] on link "Kevin Lopez" at bounding box center [164, 183] width 46 height 6
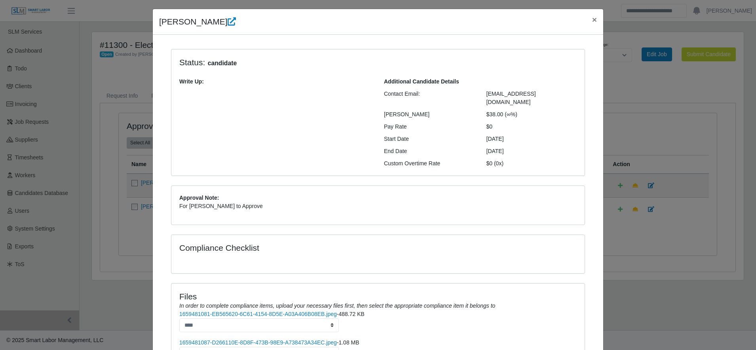
scroll to position [145, 0]
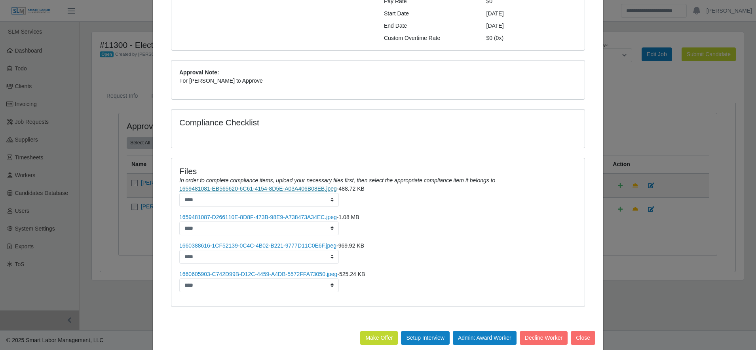
click at [303, 186] on link "1659481081-EB565620-6C61-4154-8D5E-A03A406B08EB.jpeg" at bounding box center [258, 189] width 158 height 6
click at [235, 214] on link "1659481087-D266110E-8D8F-473B-98E9-A738473A34EC.jpeg" at bounding box center [258, 217] width 158 height 6
click at [259, 243] on link "1660388616-1CF52139-0C4C-4B02-B221-9777D11C0E6F.jpeg" at bounding box center [257, 246] width 157 height 6
click at [229, 271] on link "1660605903-C742D99B-D12C-4459-A4DB-5572FFA73050.jpeg" at bounding box center [258, 274] width 158 height 6
click at [658, 135] on div "Kevin Lopez × Status: candidate Write Up: Additional Candidate Details Contact …" at bounding box center [378, 175] width 756 height 350
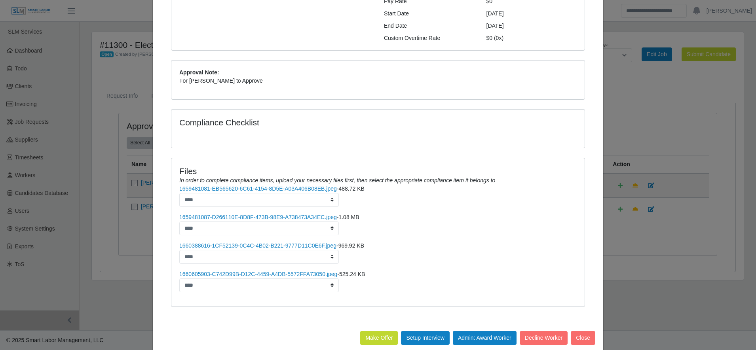
scroll to position [0, 0]
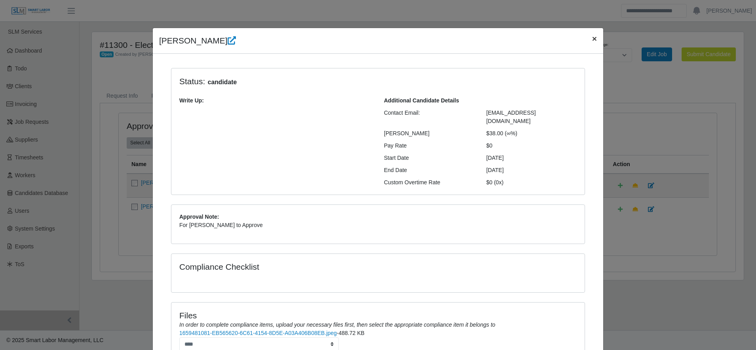
click at [592, 34] on span "×" at bounding box center [594, 38] width 5 height 9
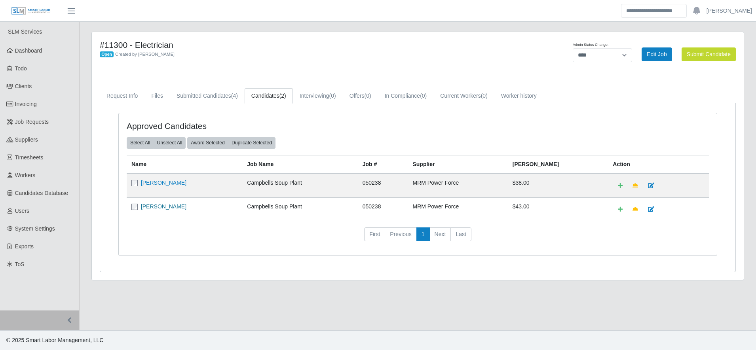
click at [157, 207] on link "[PERSON_NAME]" at bounding box center [164, 207] width 46 height 6
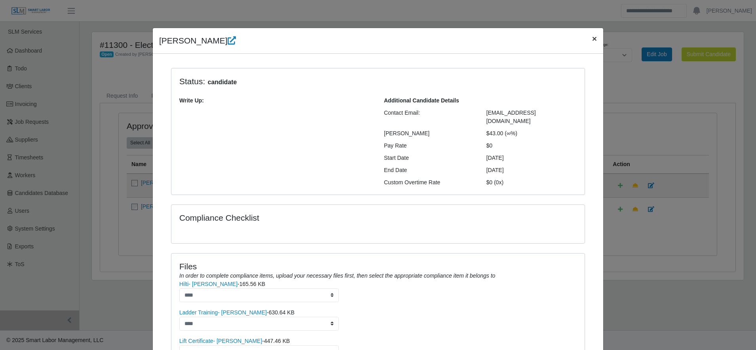
scroll to position [34, 0]
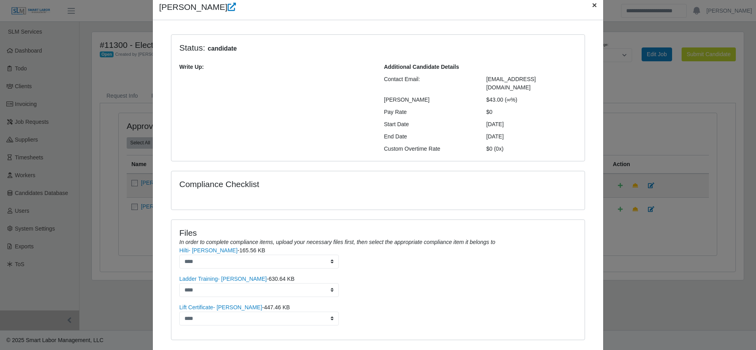
click at [588, 10] on button "×" at bounding box center [594, 4] width 17 height 21
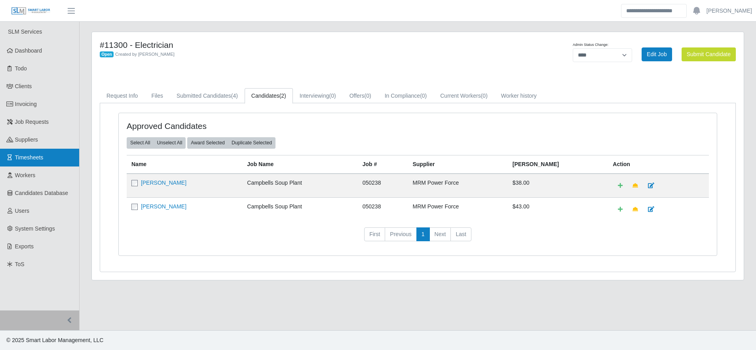
click at [64, 160] on link "Timesheets" at bounding box center [39, 158] width 79 height 18
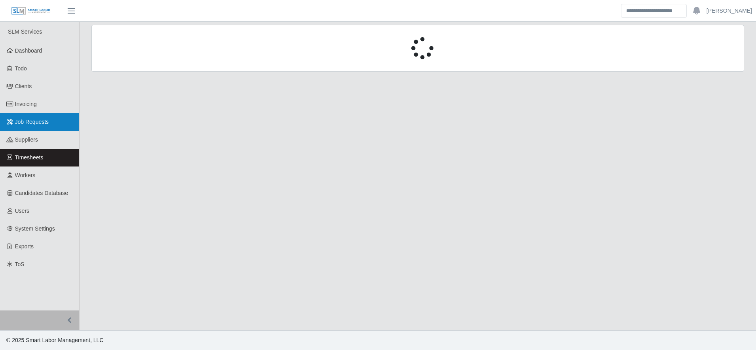
click at [63, 122] on link "Job Requests" at bounding box center [39, 122] width 79 height 18
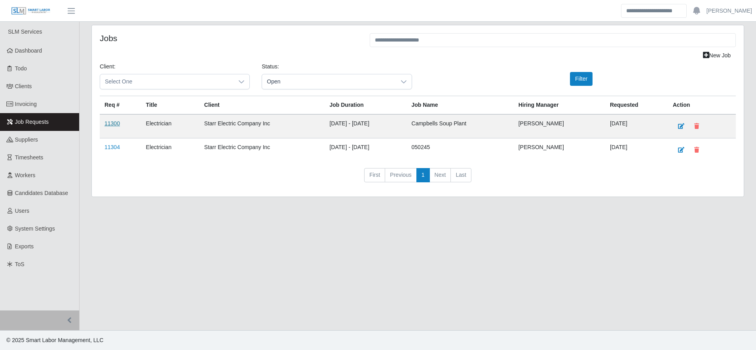
click at [112, 122] on link "11300" at bounding box center [112, 123] width 15 height 6
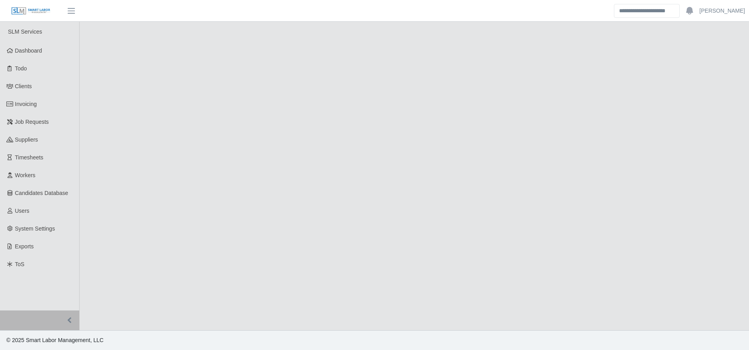
select select "****"
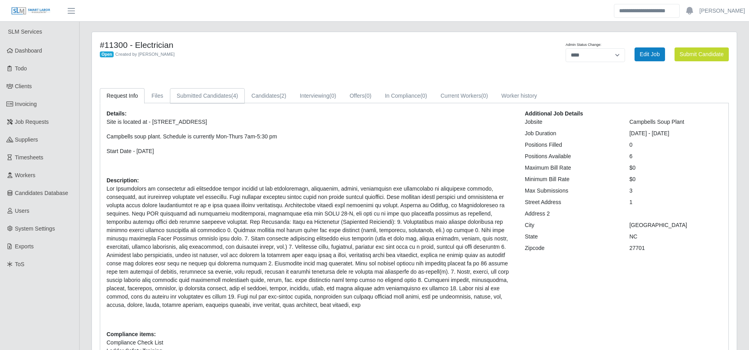
click at [213, 88] on link "Submitted Candidates (4)" at bounding box center [207, 95] width 75 height 15
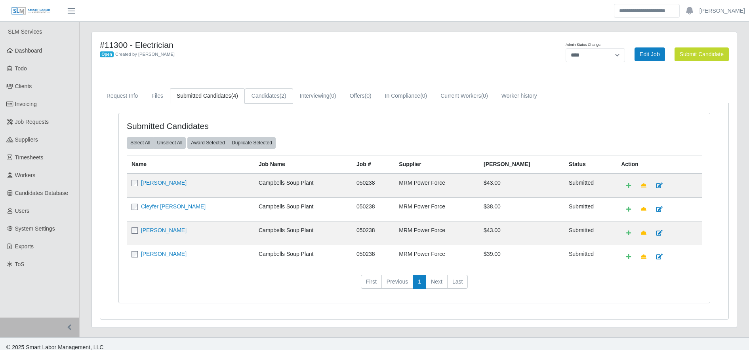
click at [276, 100] on link "Candidates (2)" at bounding box center [269, 95] width 48 height 15
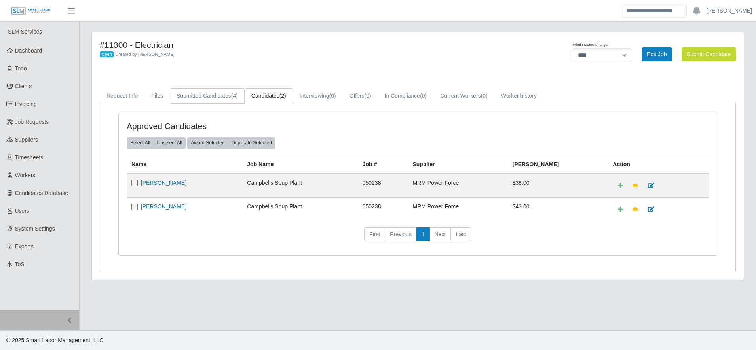
click at [227, 92] on link "Submitted Candidates (4)" at bounding box center [207, 95] width 75 height 15
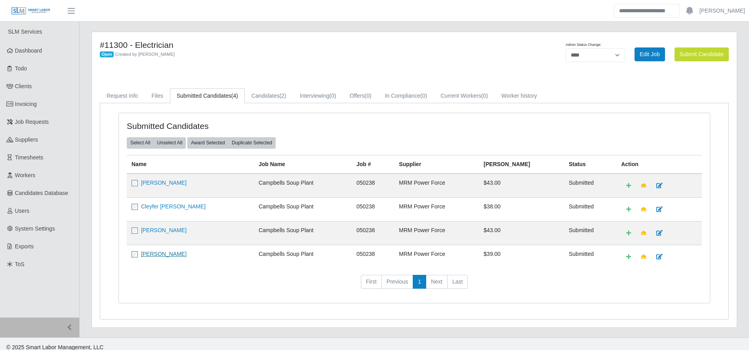
click at [166, 257] on link "[PERSON_NAME]" at bounding box center [164, 254] width 46 height 6
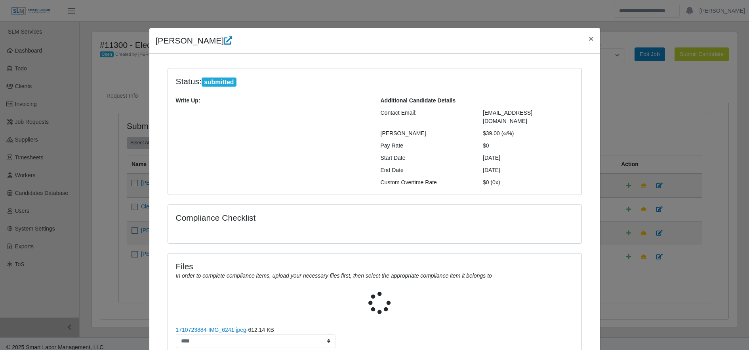
scroll to position [73, 0]
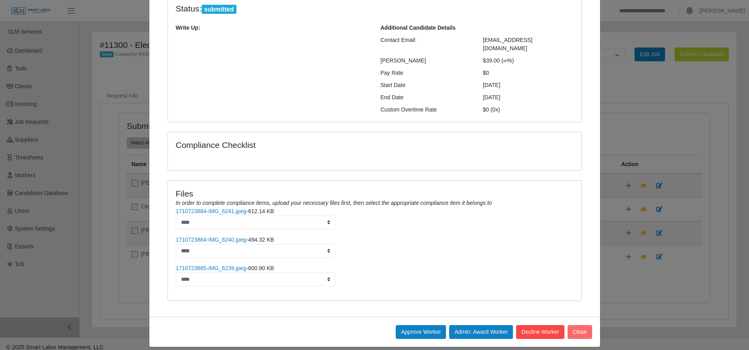
click at [540, 326] on button "Decline Worker" at bounding box center [540, 333] width 48 height 14
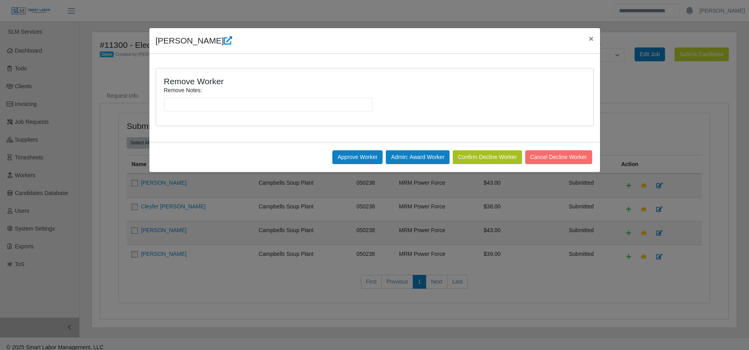
scroll to position [0, 0]
click at [480, 160] on button "Confirm Decline Worker" at bounding box center [487, 157] width 69 height 14
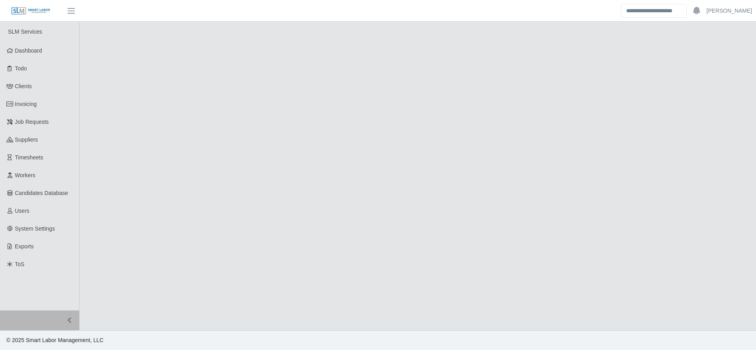
select select "****"
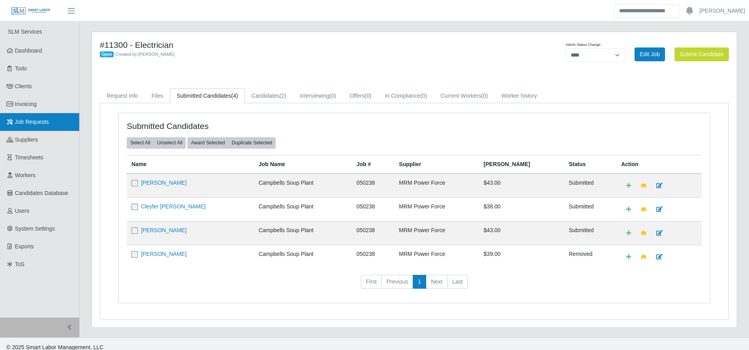
click at [53, 116] on link "Job Requests" at bounding box center [39, 122] width 79 height 18
